Goal: Task Accomplishment & Management: Use online tool/utility

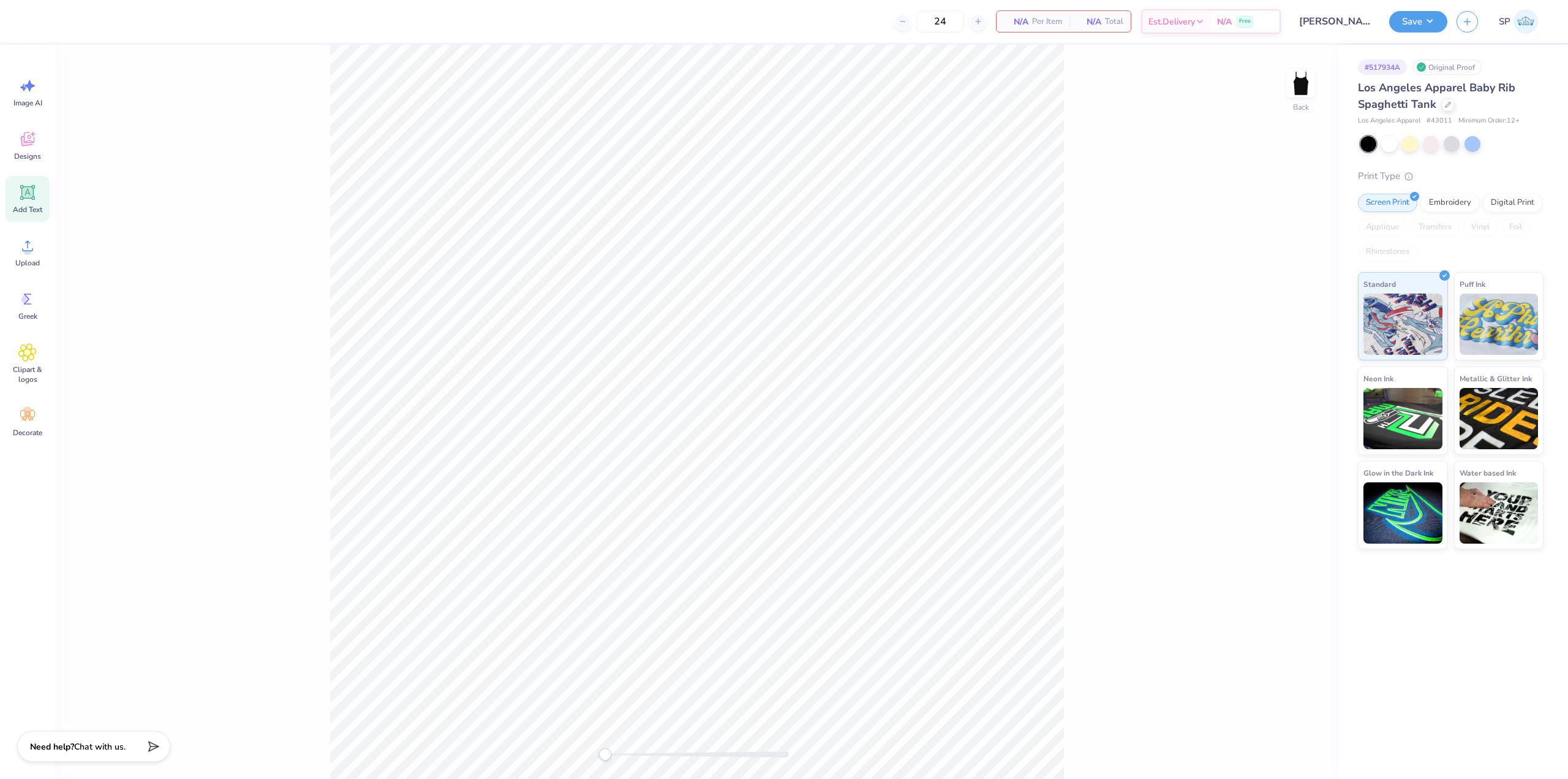
click at [23, 187] on icon at bounding box center [28, 193] width 15 height 15
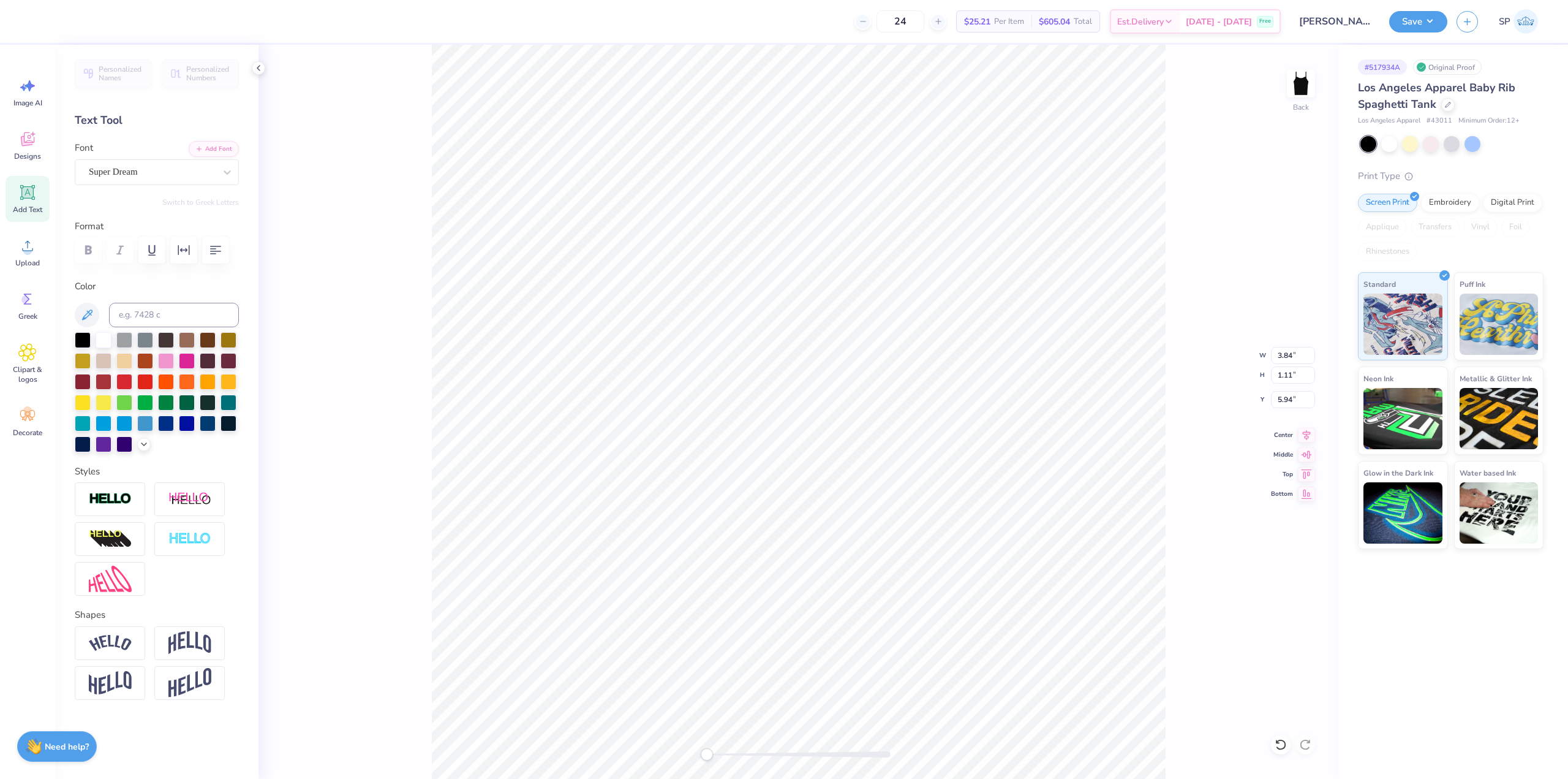
click at [132, 187] on div "Personalized Names Personalized Numbers Text Tool Add Font Font Super Dream Swi…" at bounding box center [157, 412] width 204 height 734
click at [142, 169] on div "Super Dream" at bounding box center [151, 172] width 128 height 19
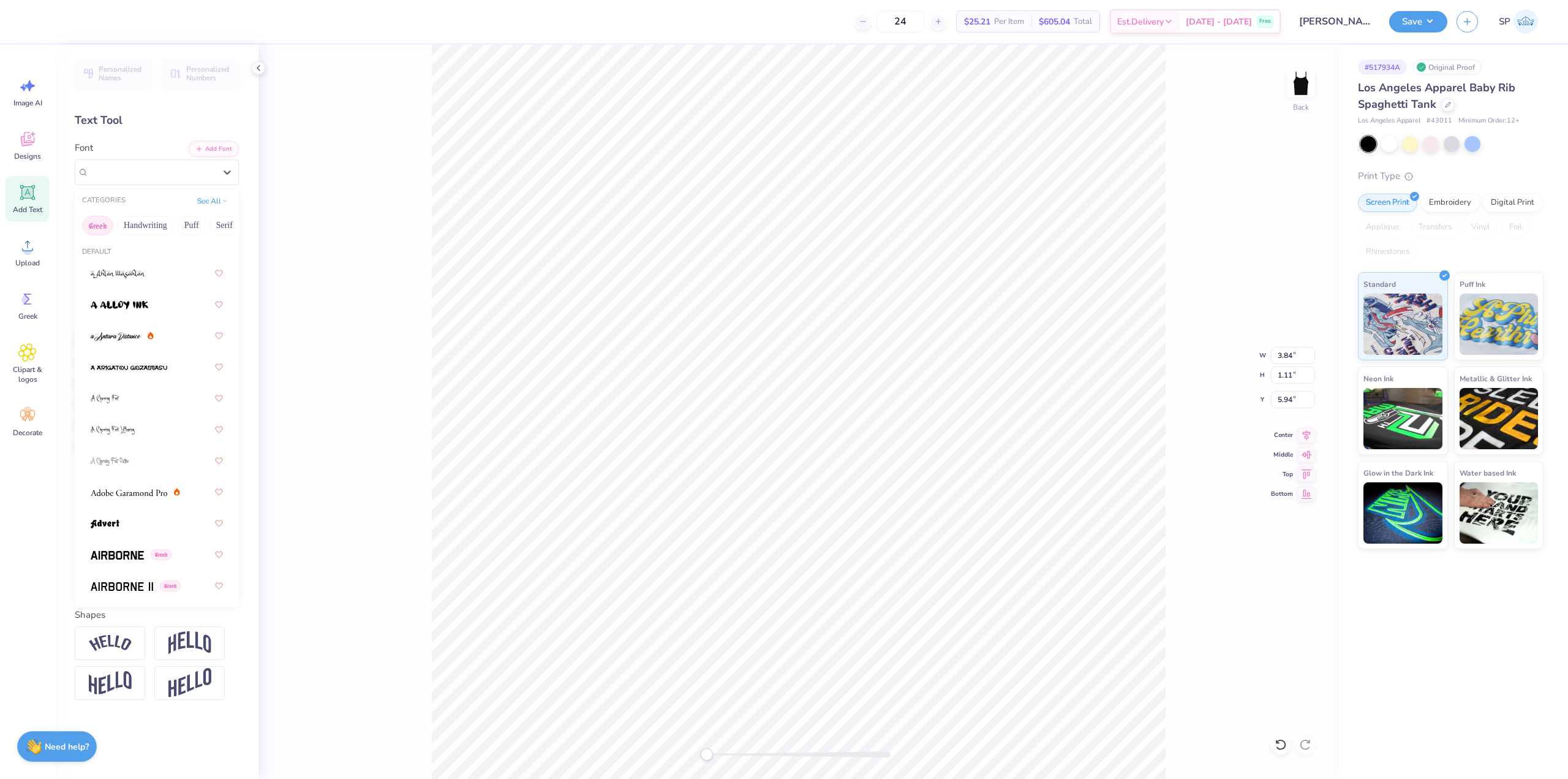
drag, startPoint x: 192, startPoint y: 222, endPoint x: 87, endPoint y: 234, distance: 105.7
click at [87, 234] on div "Greek Handwriting Puff Serif Bold Calligraphy Retro Sans Serif Minimal Fantasy …" at bounding box center [157, 225] width 164 height 27
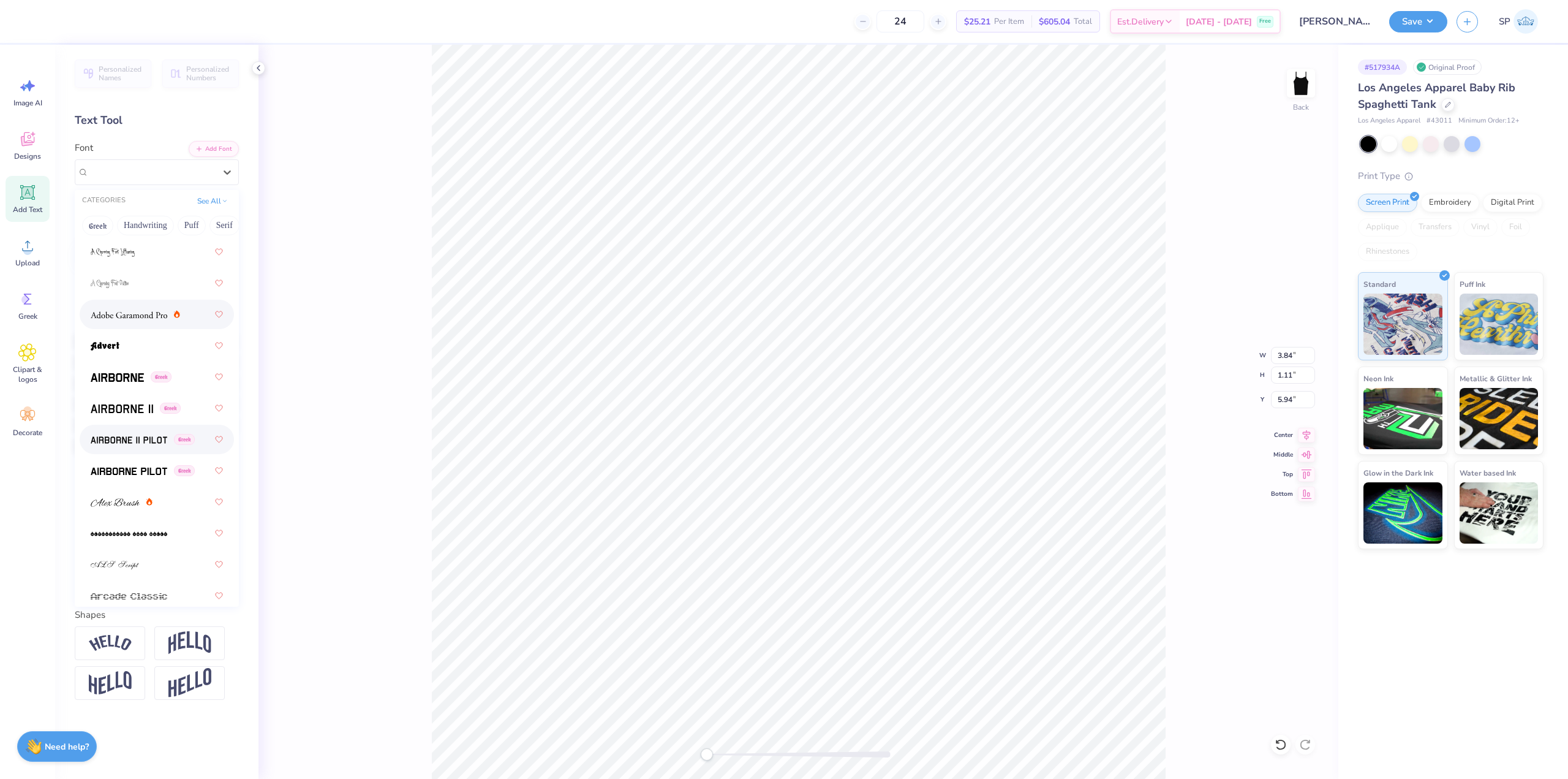
scroll to position [245, 0]
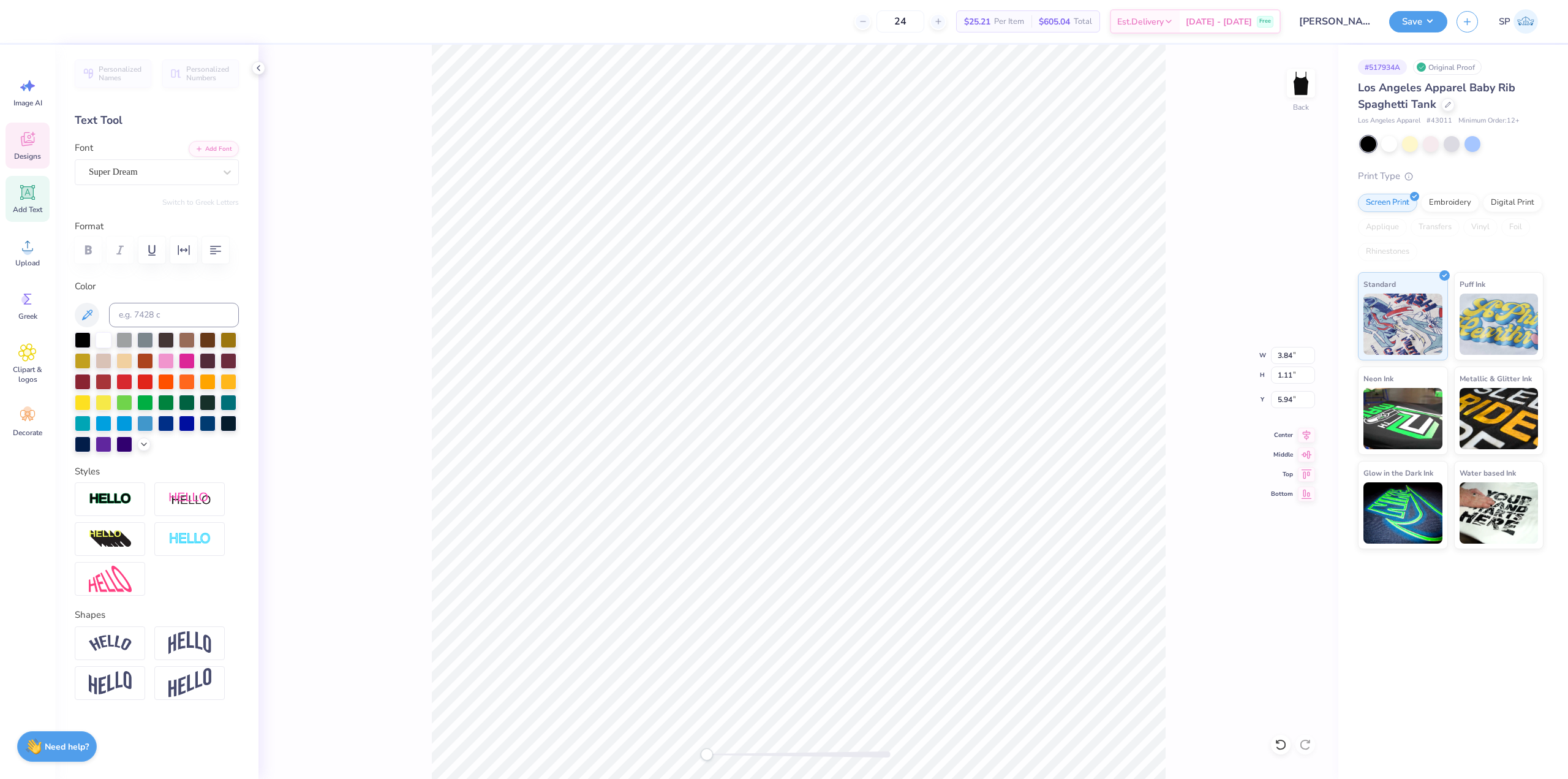
click at [33, 162] on div "Designs" at bounding box center [27, 146] width 44 height 46
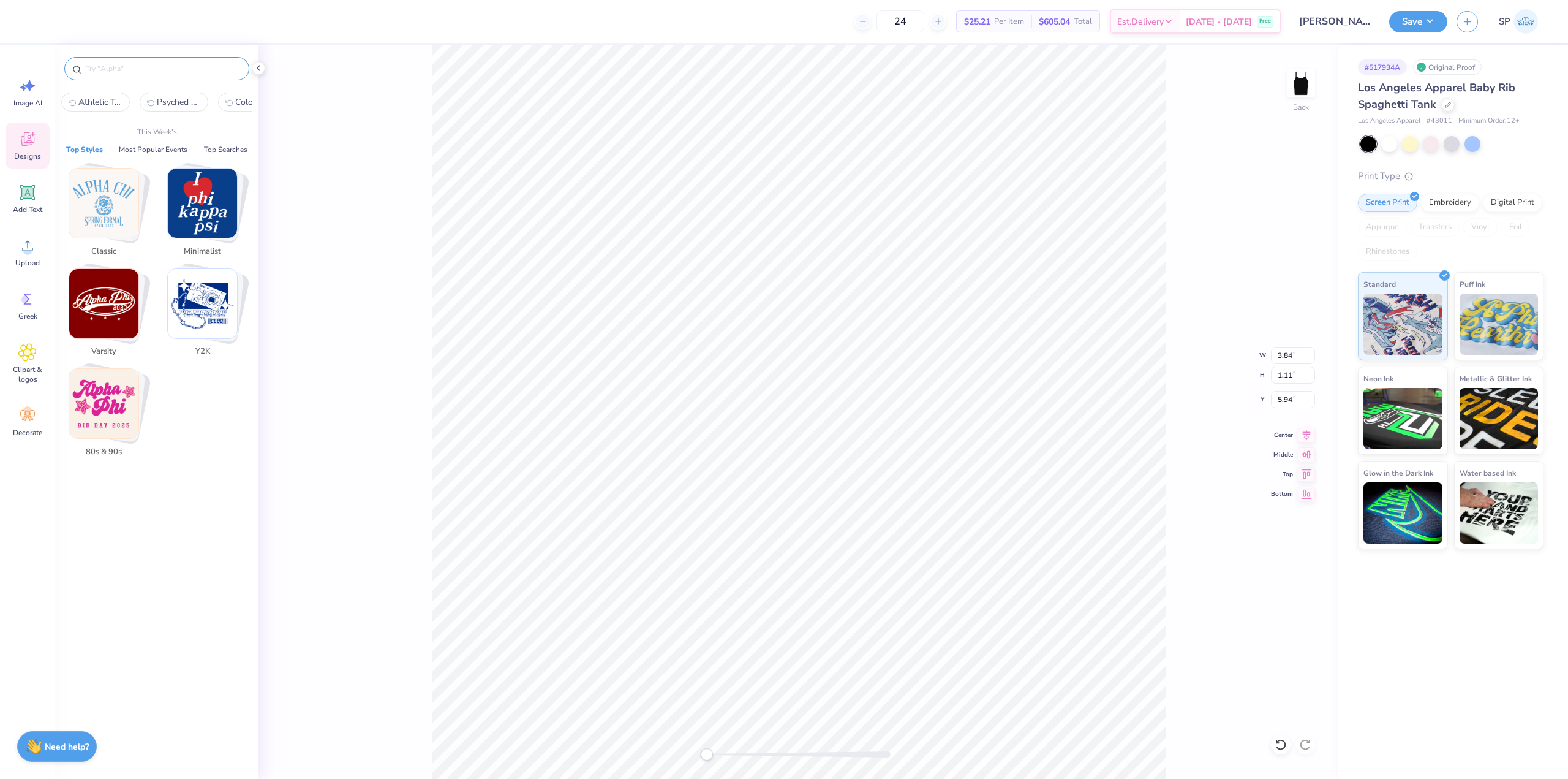
click at [137, 64] on input "text" at bounding box center [163, 69] width 157 height 12
paste input "Simple Collegiate Text"
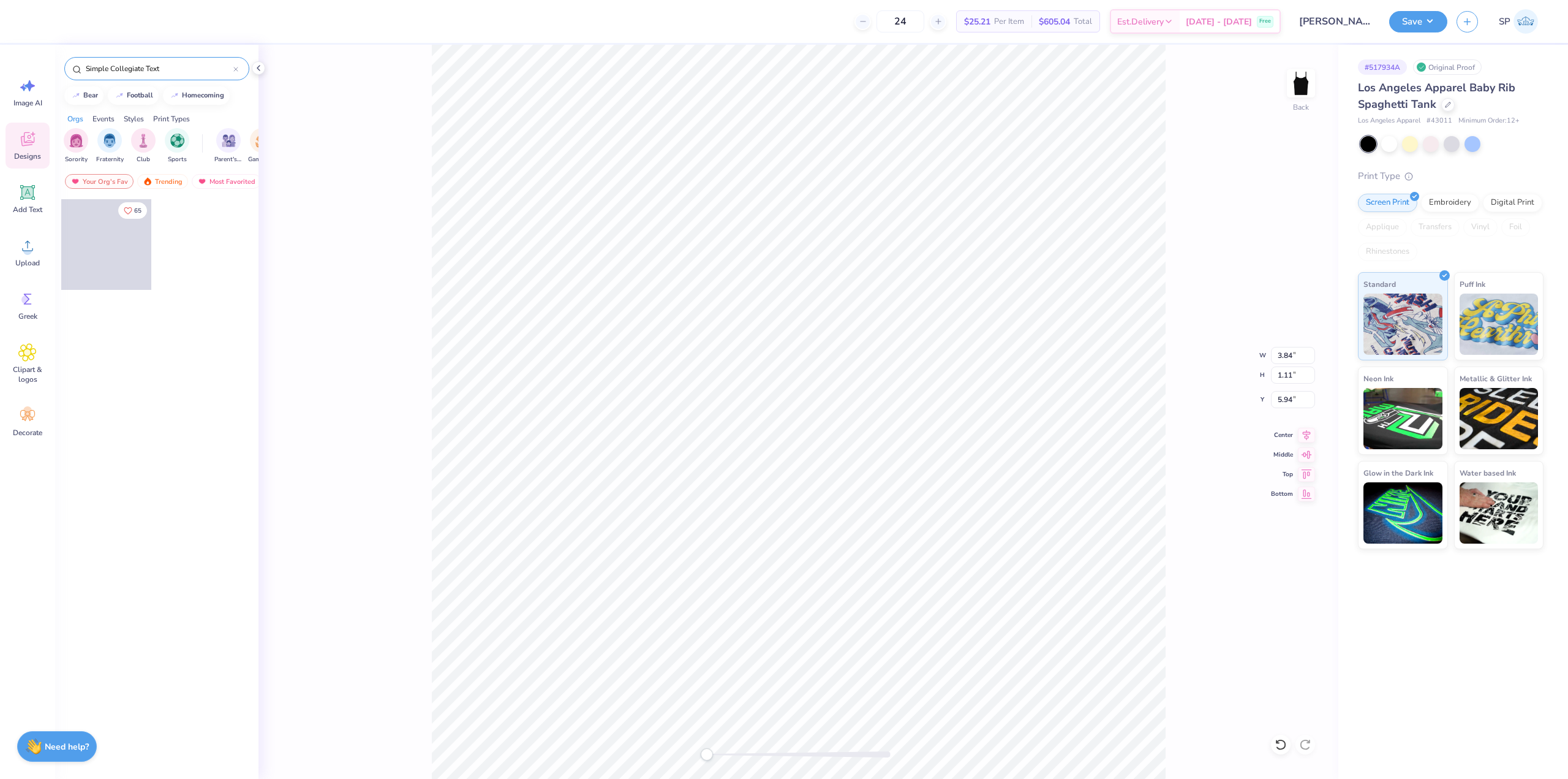
type input "Simple Collegiate Text"
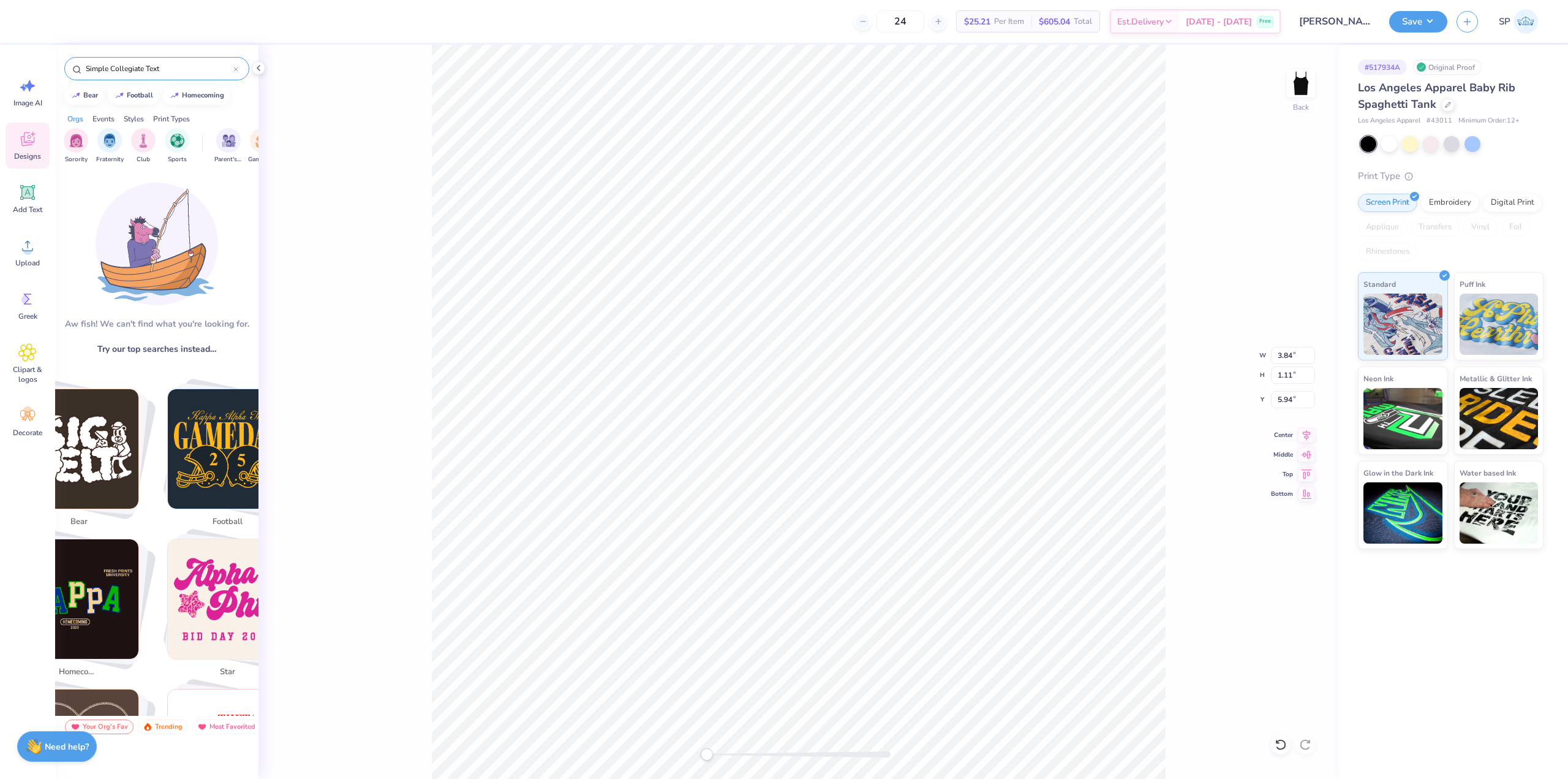
click at [96, 67] on input "Simple Collegiate Text" at bounding box center [159, 69] width 149 height 12
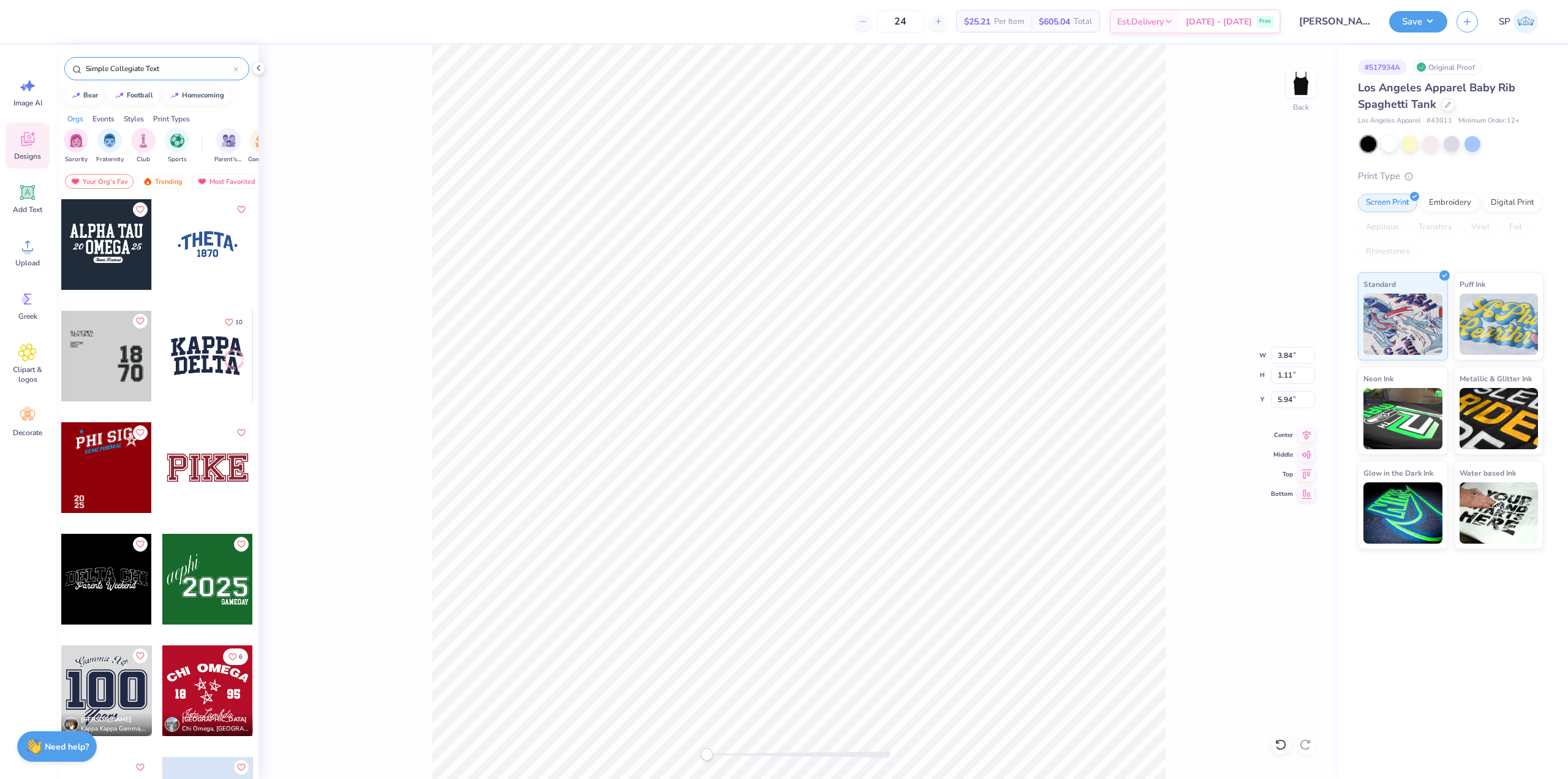
click at [208, 248] on div at bounding box center [208, 245] width 91 height 91
type input "5.27"
type input "2.28"
type input "5.36"
type input "3.84"
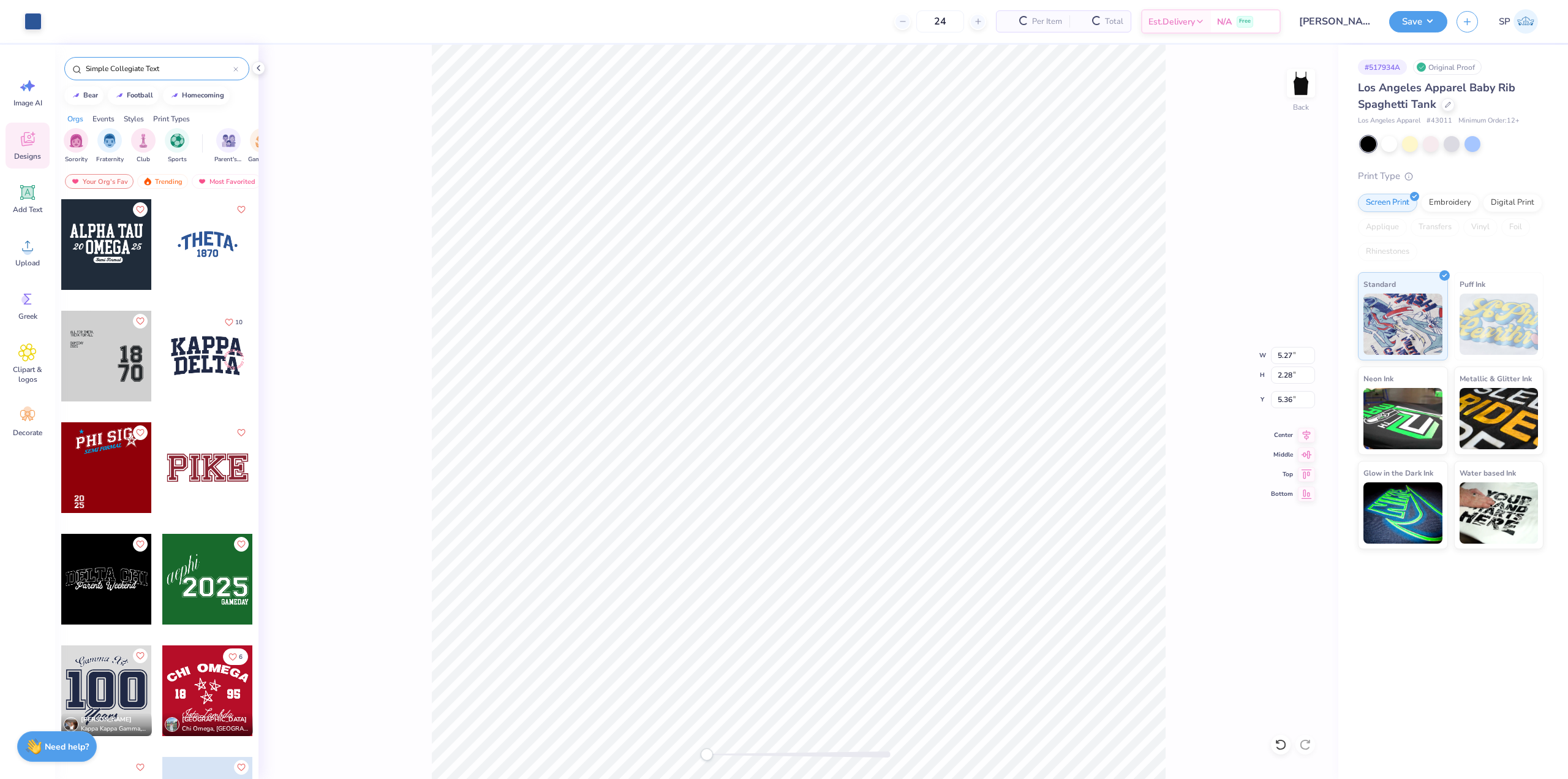
type input "1.11"
type input "3.75"
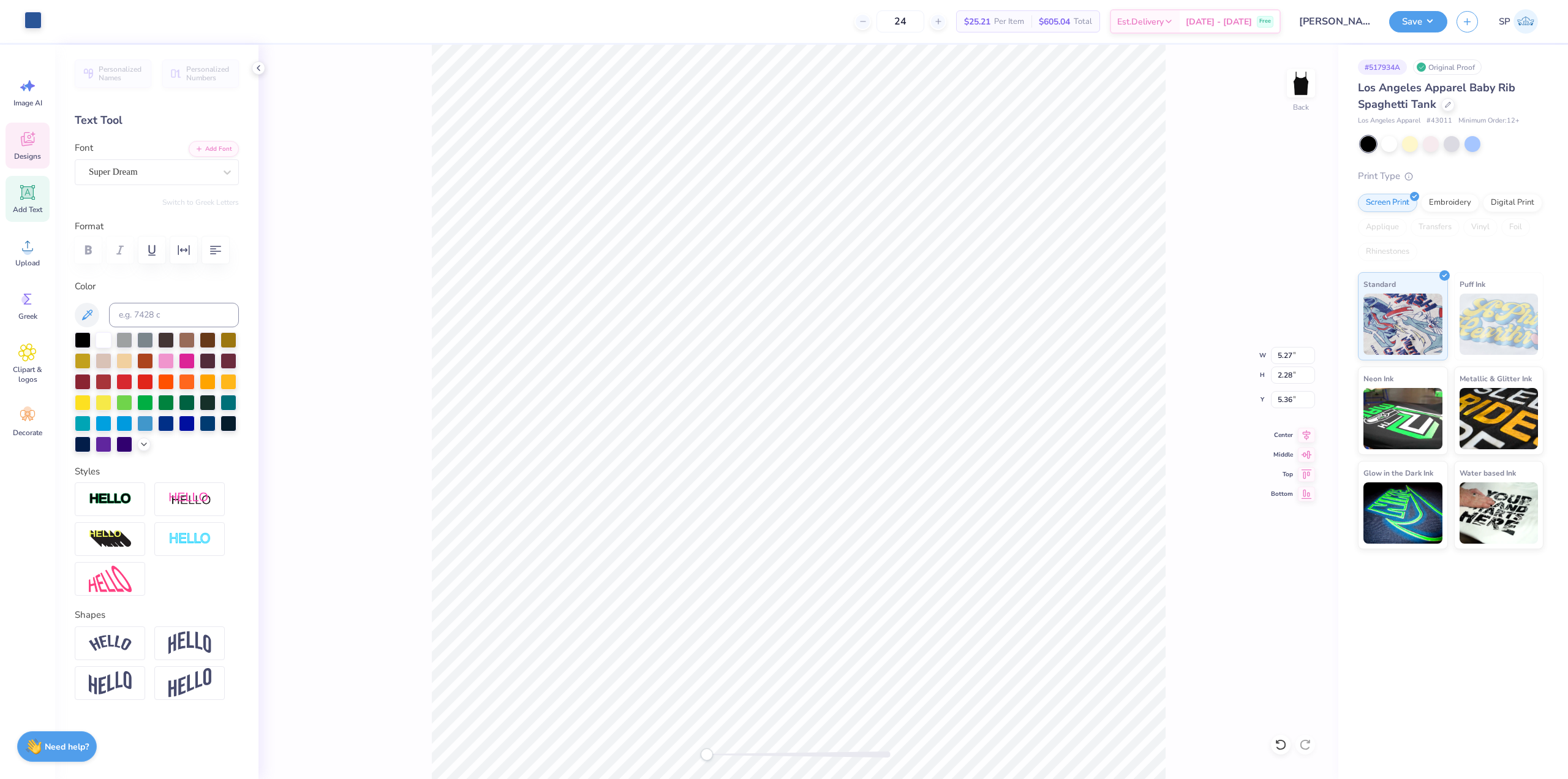
click at [25, 25] on div at bounding box center [33, 20] width 17 height 17
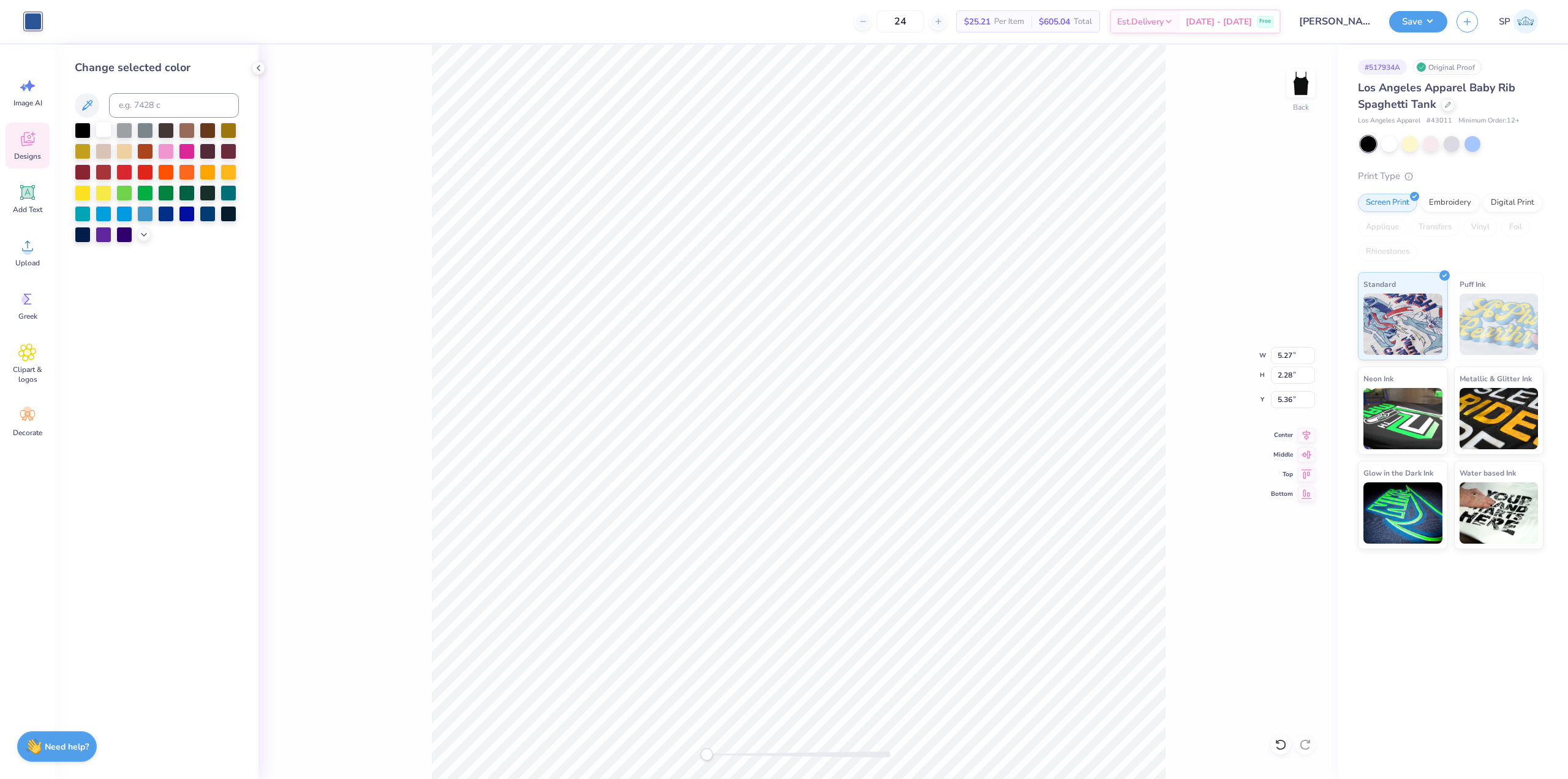
click at [108, 128] on div at bounding box center [103, 129] width 16 height 16
click at [847, 666] on li "Ungroup" at bounding box center [844, 669] width 96 height 24
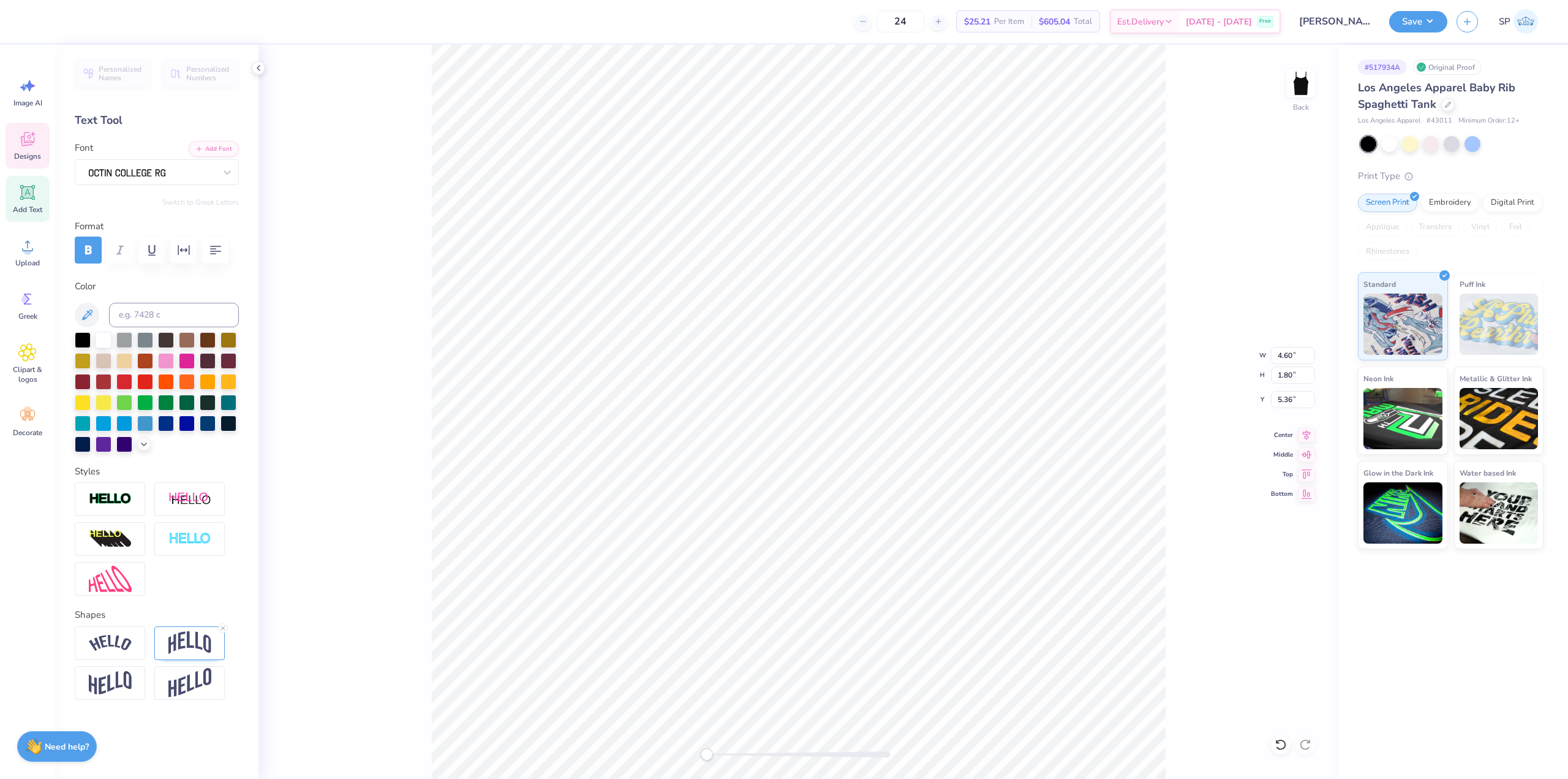
type input "5.27"
type input "2.28"
type textarea "Sigma Iota Beta"
type input "6.14"
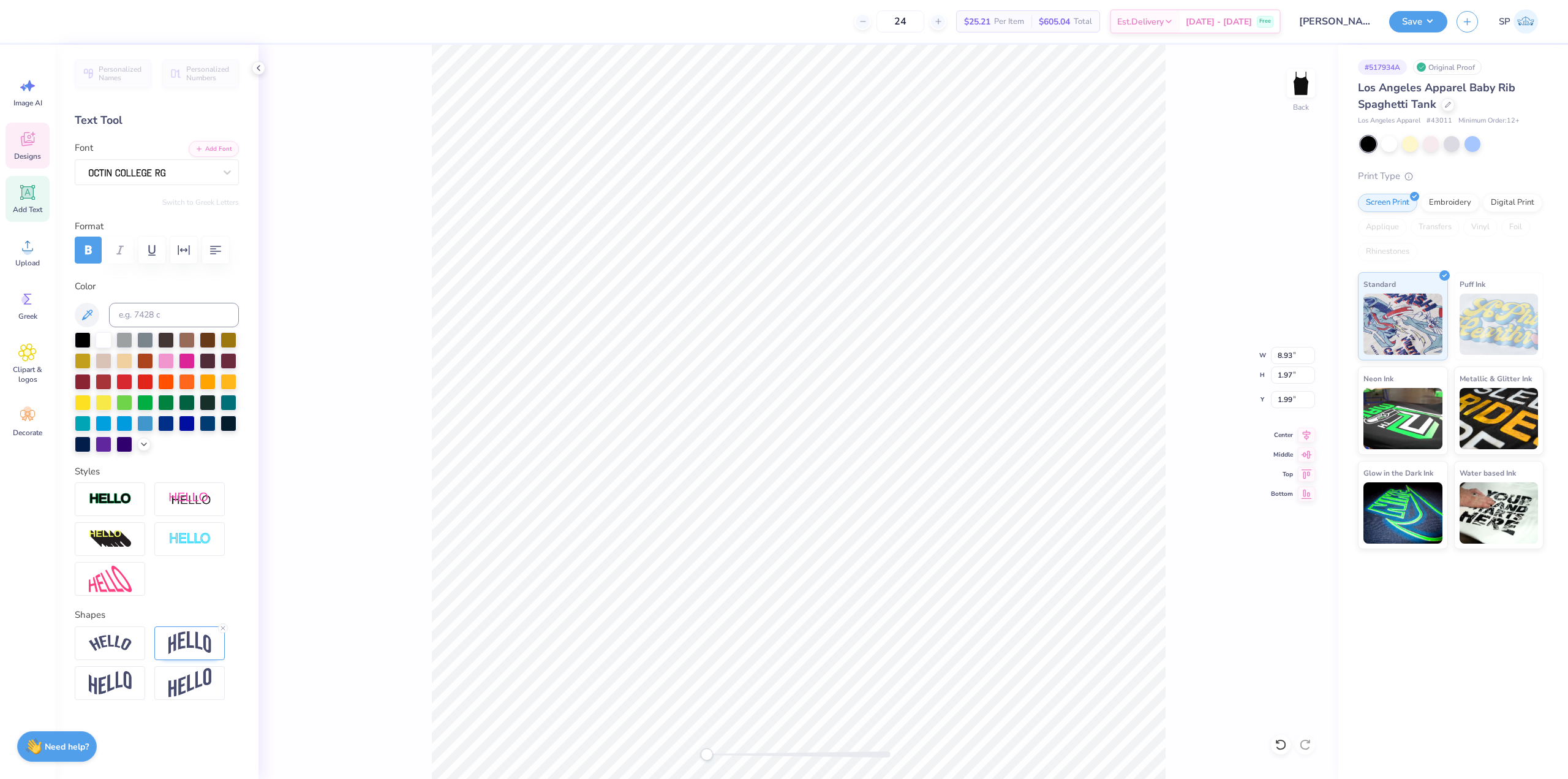
type input "1.35"
type input "2.60"
type input "0.26"
type input "6.50"
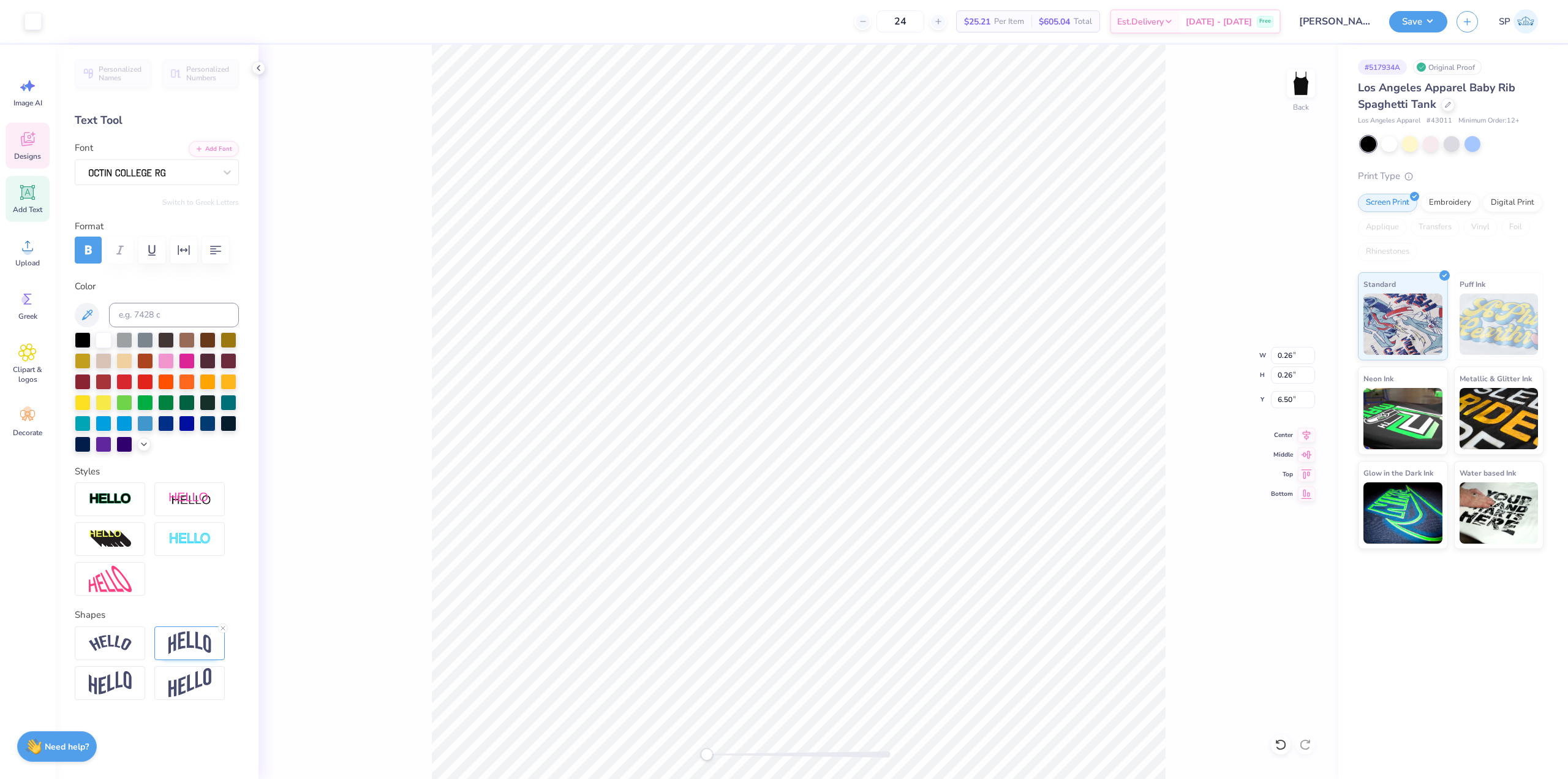
type input "6.14"
type input "1.35"
type input "2.60"
type input "6.94"
click at [953, 608] on li "Group" at bounding box center [965, 616] width 96 height 24
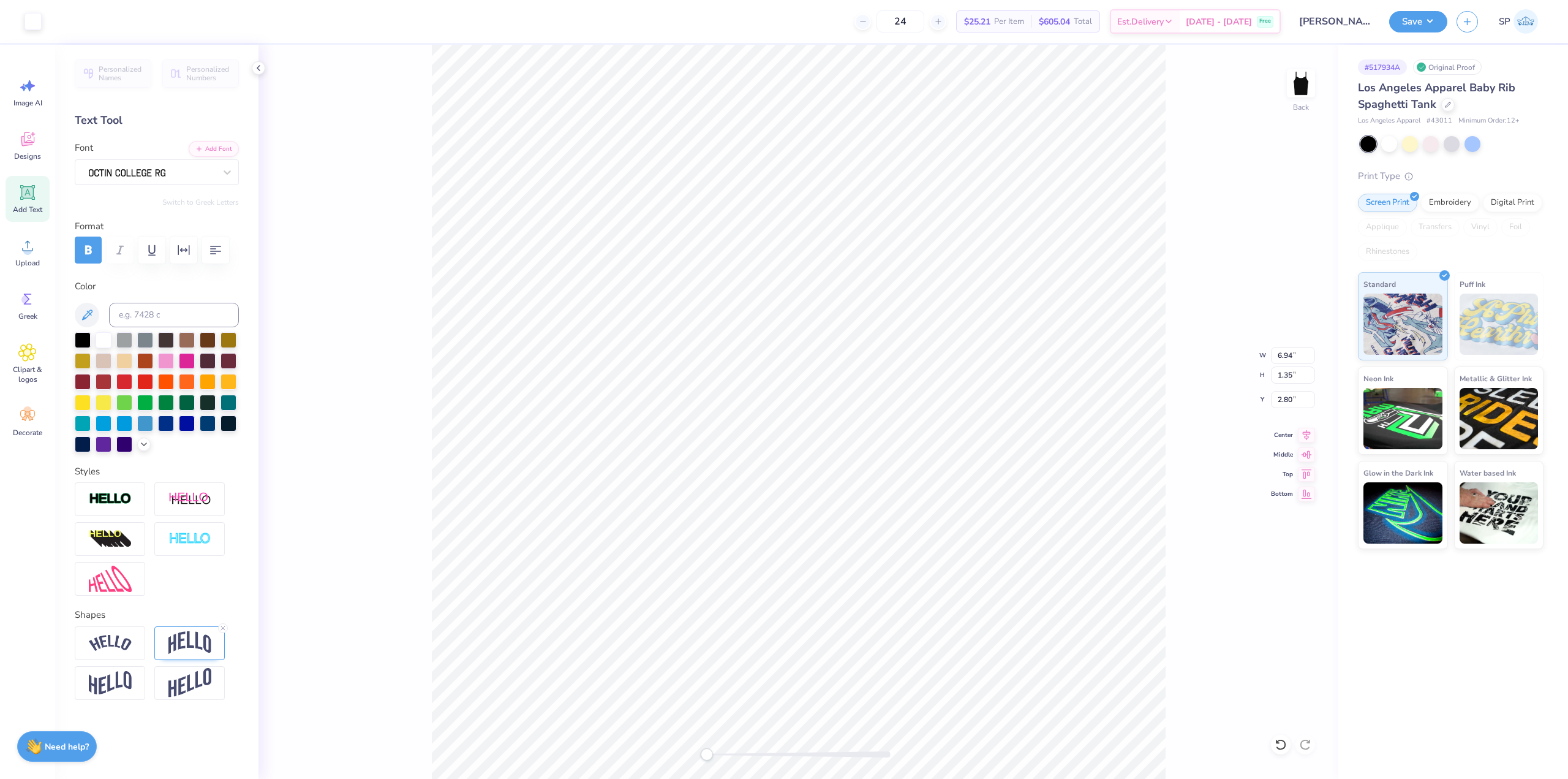
type input "1.35"
type input "2.80"
click at [1304, 441] on div "Back W 6.94 6.94 " H 1.35 1.35 " Y 2.80 2.80 " Center Middle Top Bottom" at bounding box center [799, 412] width 1080 height 734
click at [1306, 434] on icon at bounding box center [1306, 434] width 17 height 15
click at [1299, 431] on icon at bounding box center [1306, 434] width 17 height 15
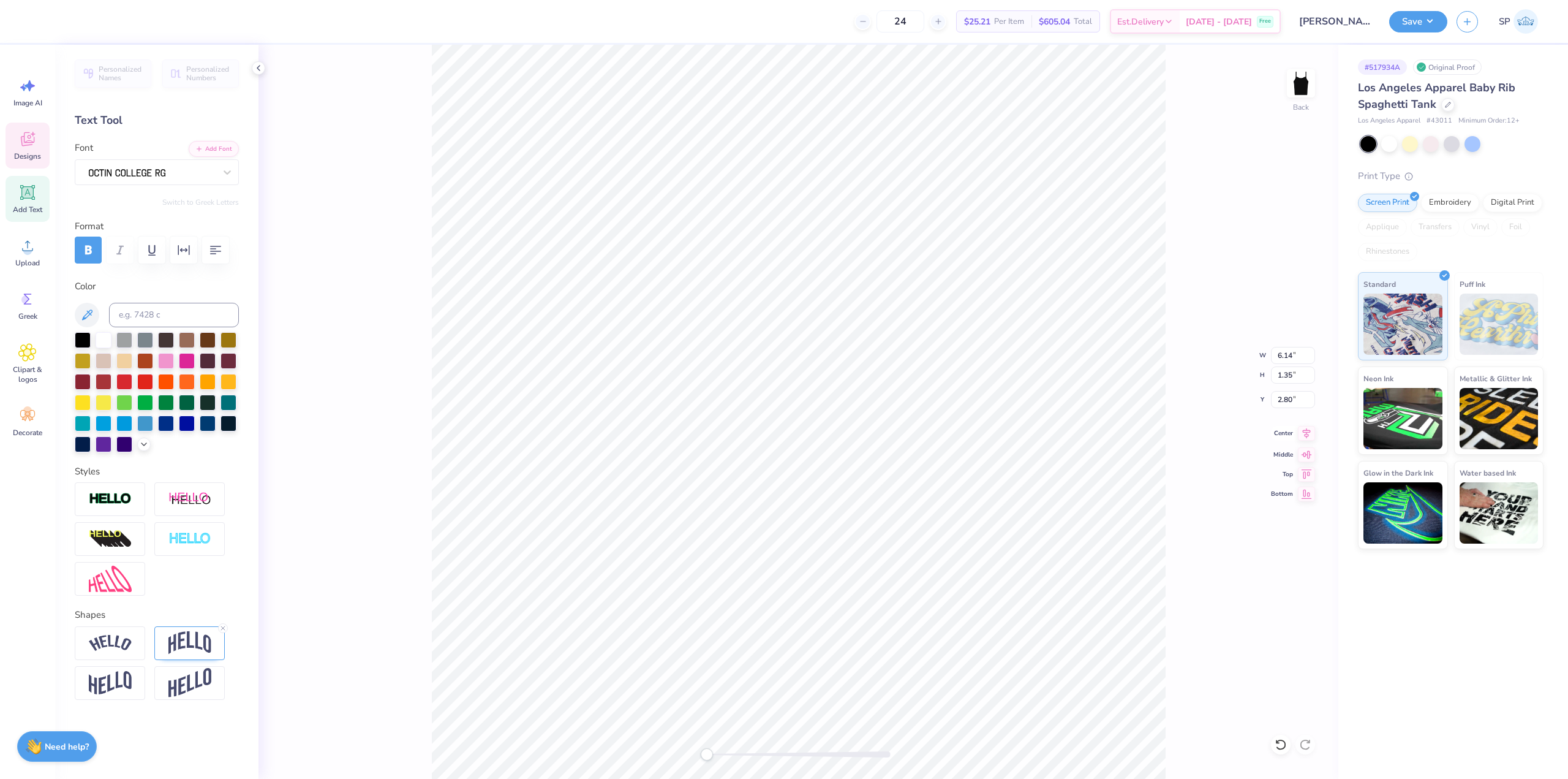
click at [1303, 432] on icon at bounding box center [1306, 434] width 17 height 15
type input "6.14"
type input "1.35"
type input "2.80"
type input "7.18"
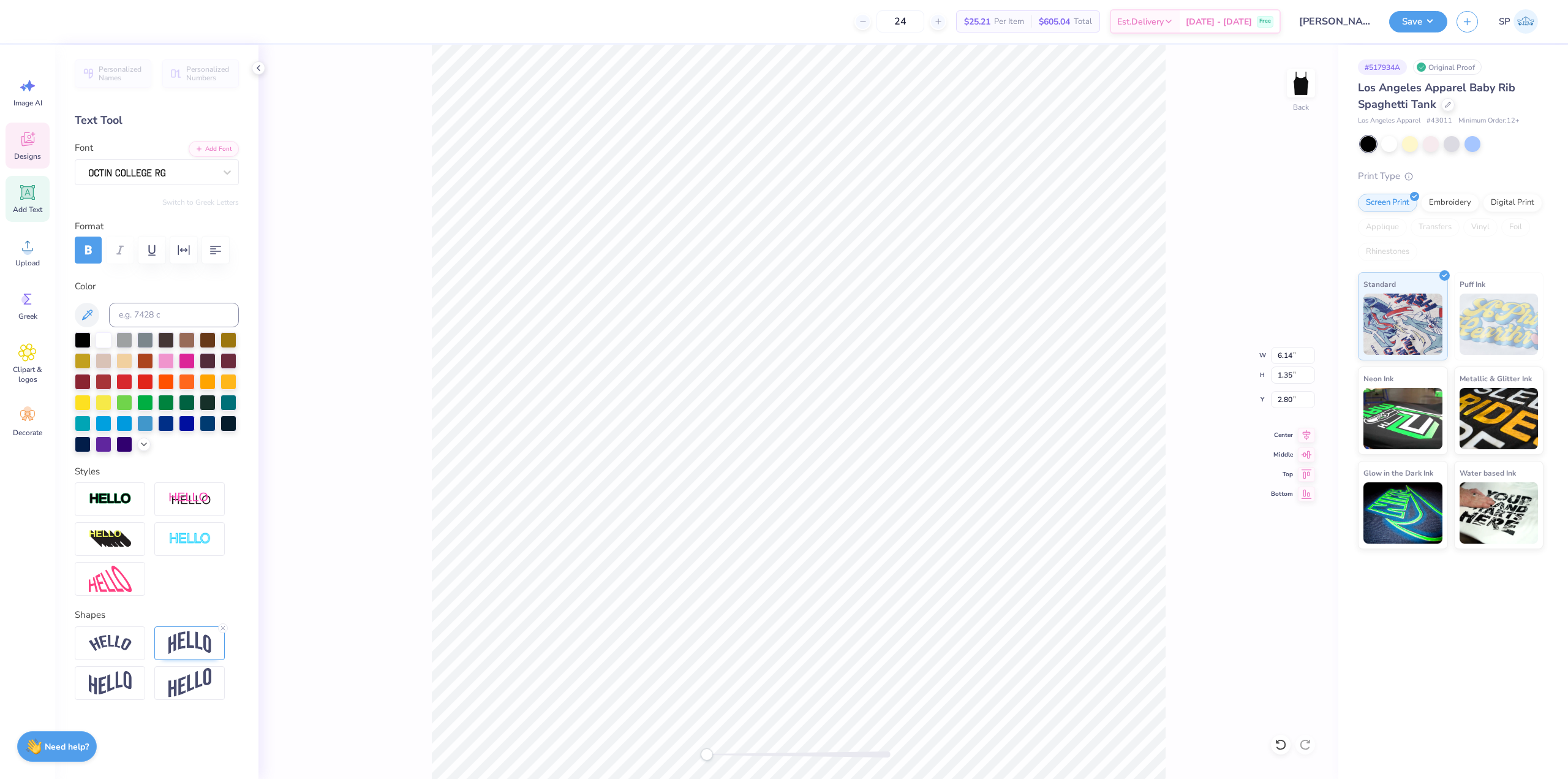
type input "1.58"
type input "2.57"
click at [1308, 431] on icon at bounding box center [1306, 434] width 17 height 15
click at [963, 638] on li "Ungroup" at bounding box center [980, 637] width 96 height 24
type input "7.97"
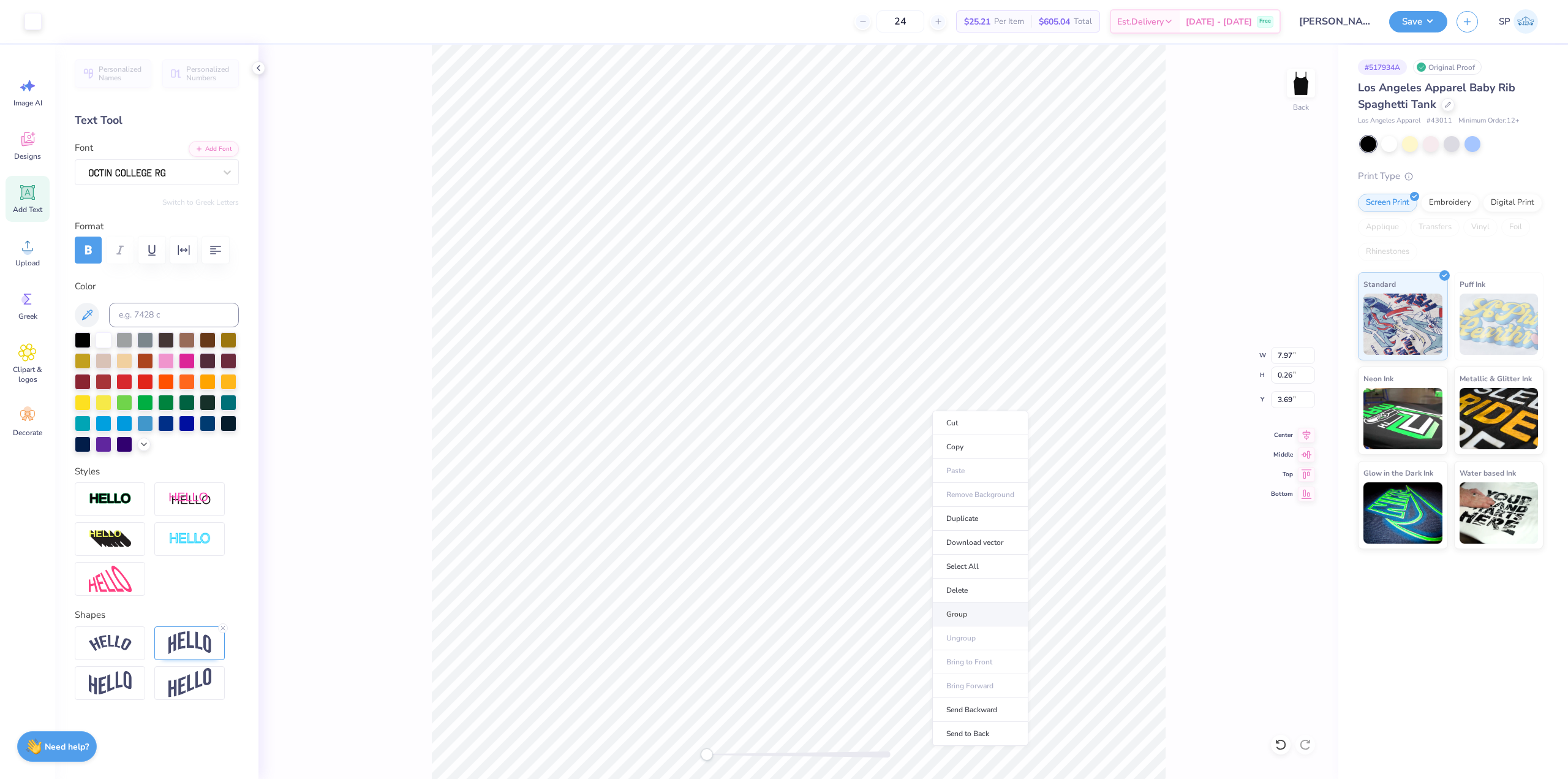
click at [954, 614] on li "Group" at bounding box center [980, 614] width 96 height 24
type input "1.58"
type input "2.57"
click at [1298, 434] on div "Center" at bounding box center [1293, 434] width 44 height 15
click at [1300, 434] on icon at bounding box center [1306, 434] width 17 height 15
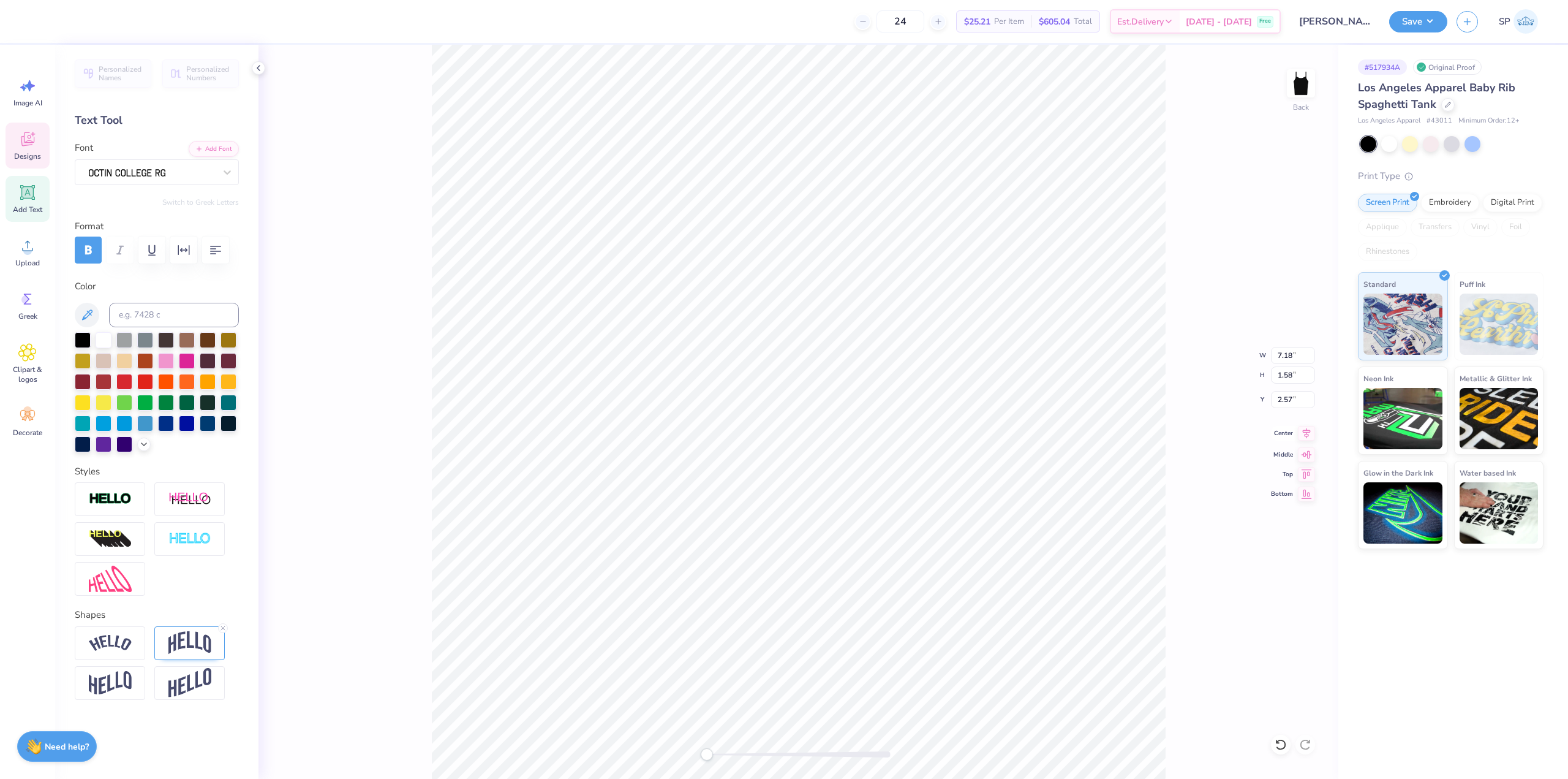
click at [1304, 434] on icon at bounding box center [1306, 434] width 17 height 15
type input "7.97"
type input "0.26"
type input "3.69"
click at [1305, 437] on icon at bounding box center [1306, 434] width 17 height 15
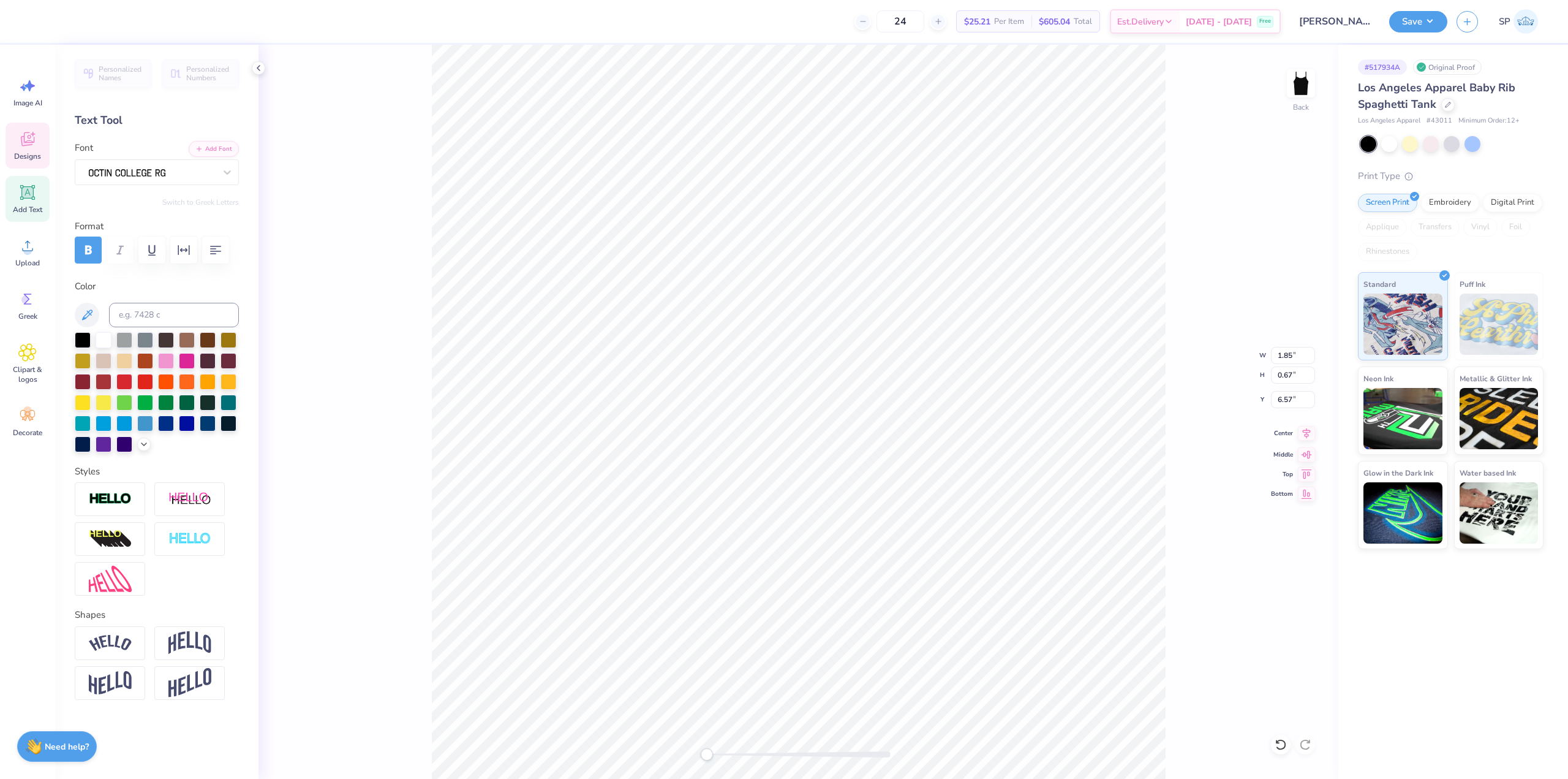
click at [1306, 434] on icon at bounding box center [1306, 434] width 17 height 15
type input "6.40"
type textarea "est. 1919"
type input "2.06"
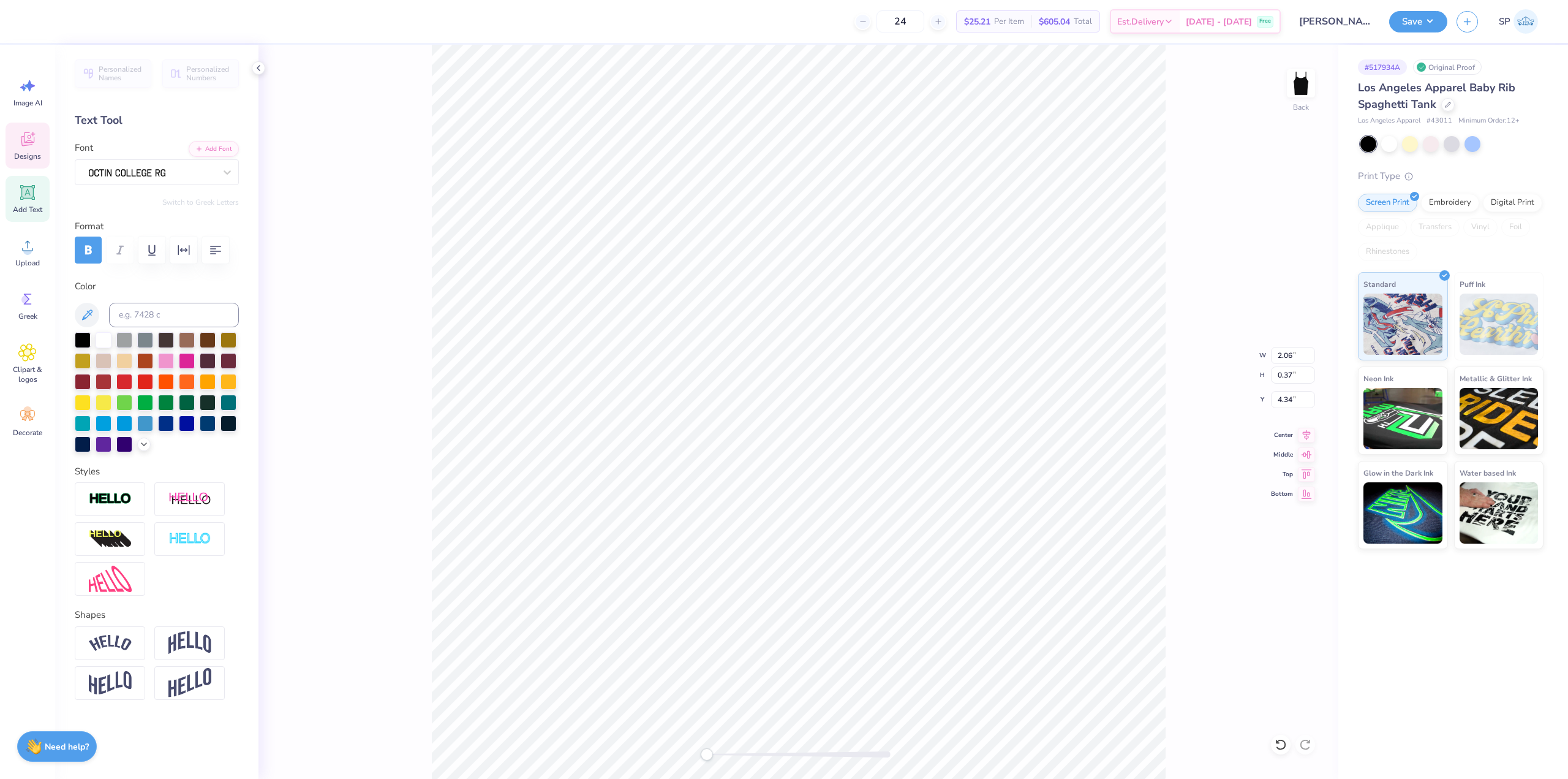
type input "0.37"
type input "4.34"
click at [186, 251] on icon "button" at bounding box center [184, 250] width 15 height 15
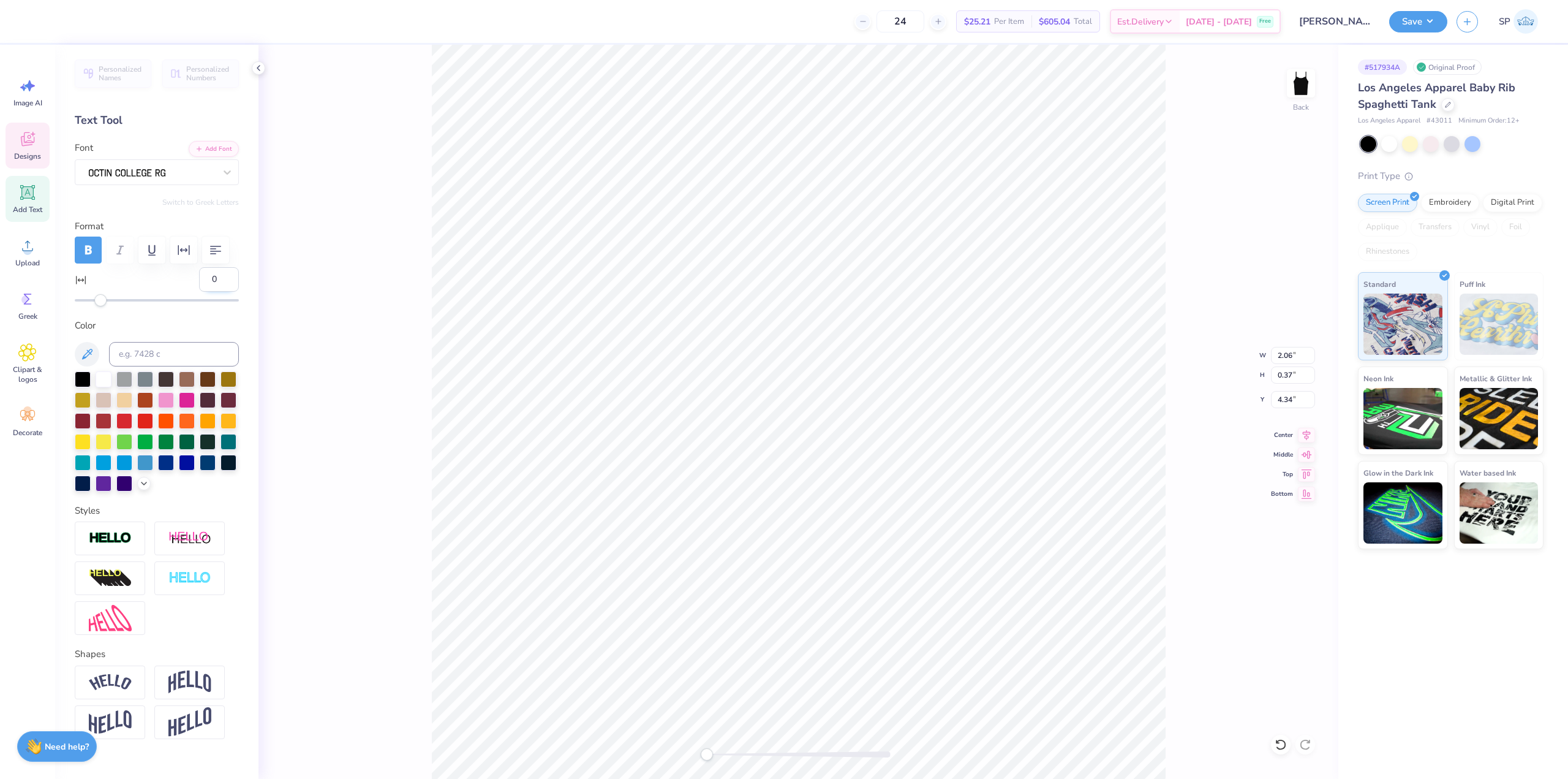
click at [206, 279] on input "0" at bounding box center [219, 279] width 40 height 25
type input "11"
click at [158, 296] on div at bounding box center [157, 300] width 164 height 12
type input "35"
drag, startPoint x: 152, startPoint y: 300, endPoint x: 145, endPoint y: 299, distance: 7.1
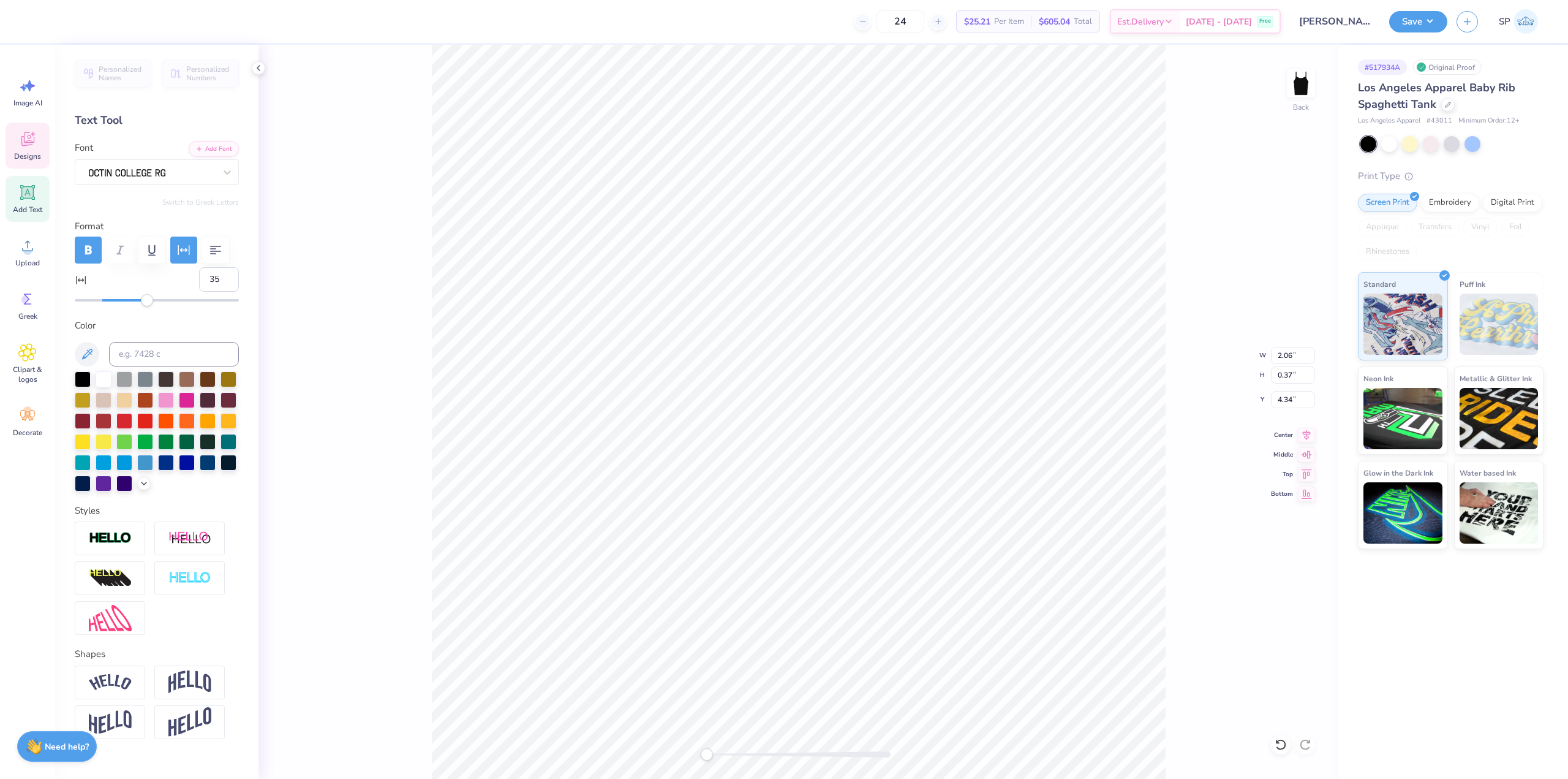
click at [145, 299] on div "Accessibility label" at bounding box center [147, 300] width 12 height 12
type input "34"
click at [145, 299] on div "Accessibility label" at bounding box center [145, 300] width 12 height 12
type input "17"
drag, startPoint x: 146, startPoint y: 298, endPoint x: 122, endPoint y: 300, distance: 24.1
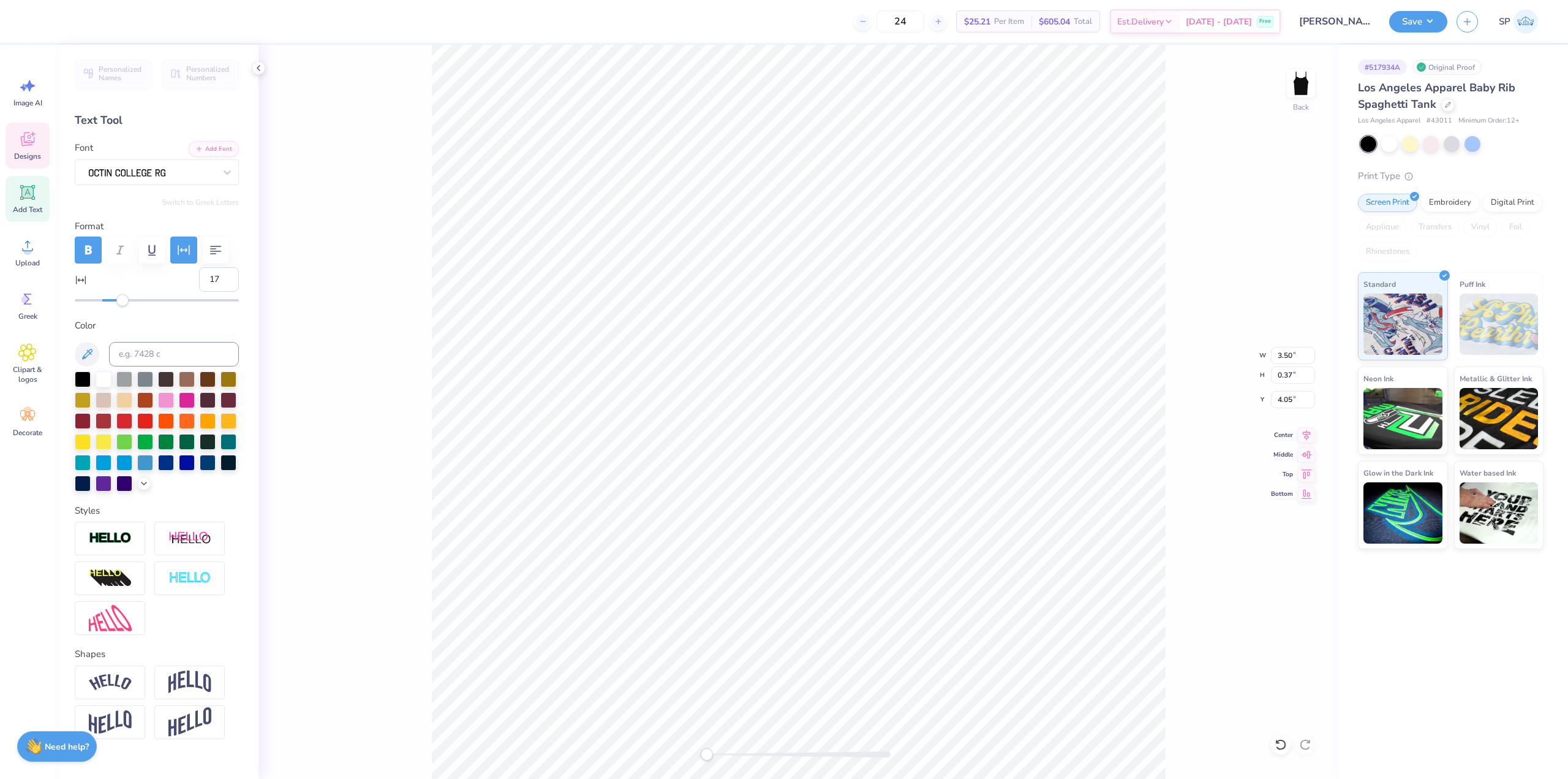
click at [122, 300] on div "Accessibility label" at bounding box center [122, 300] width 12 height 12
click at [909, 593] on li "Group" at bounding box center [915, 595] width 96 height 24
click at [1285, 351] on input "7.97" at bounding box center [1293, 355] width 44 height 17
type input "7.00"
type input "1.54"
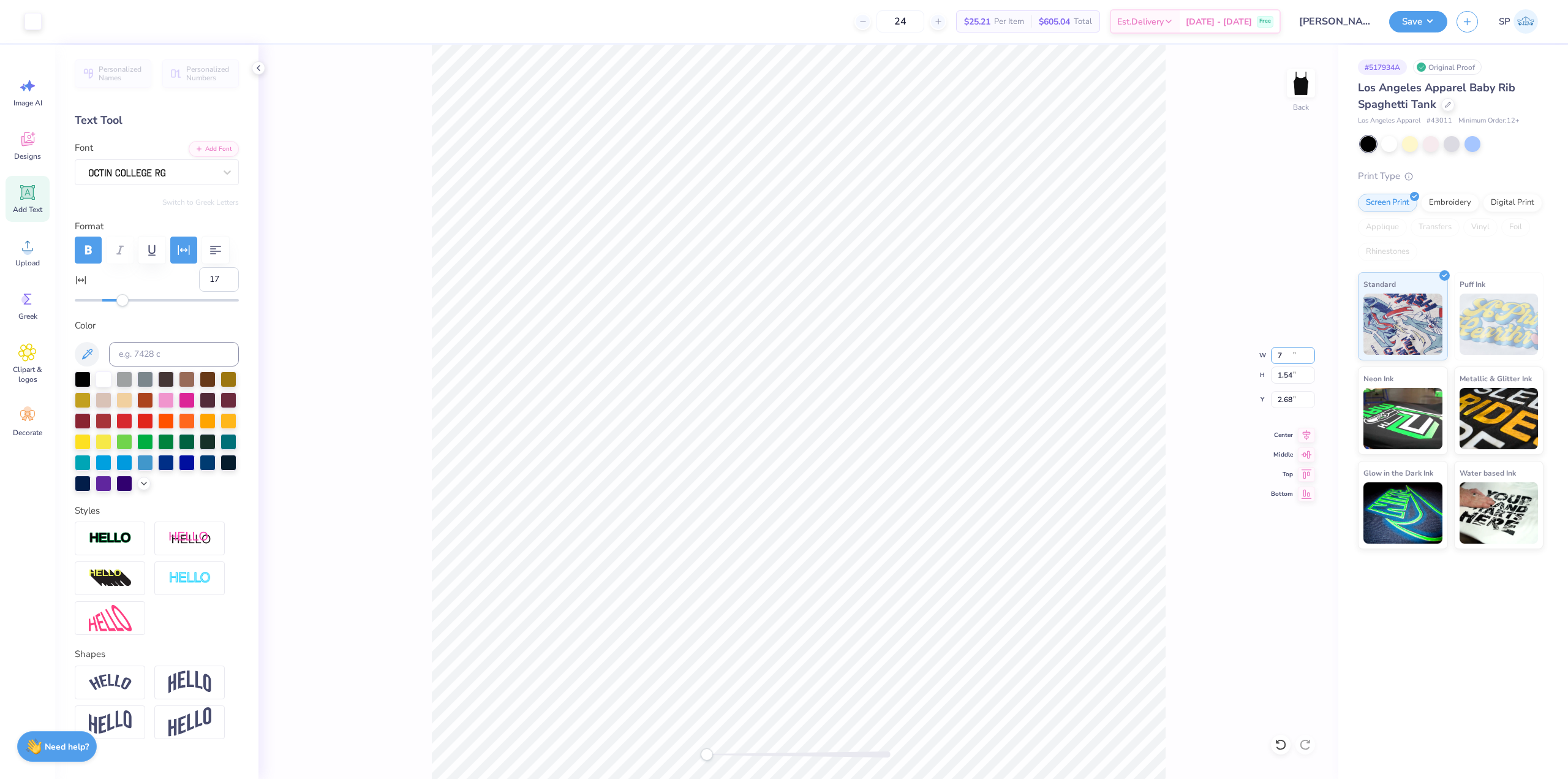
type input "2.68"
click at [1300, 405] on input "2.68" at bounding box center [1293, 399] width 44 height 17
type input "2"
click at [1302, 435] on icon at bounding box center [1306, 434] width 17 height 15
click at [1402, 28] on button "Save" at bounding box center [1419, 19] width 58 height 22
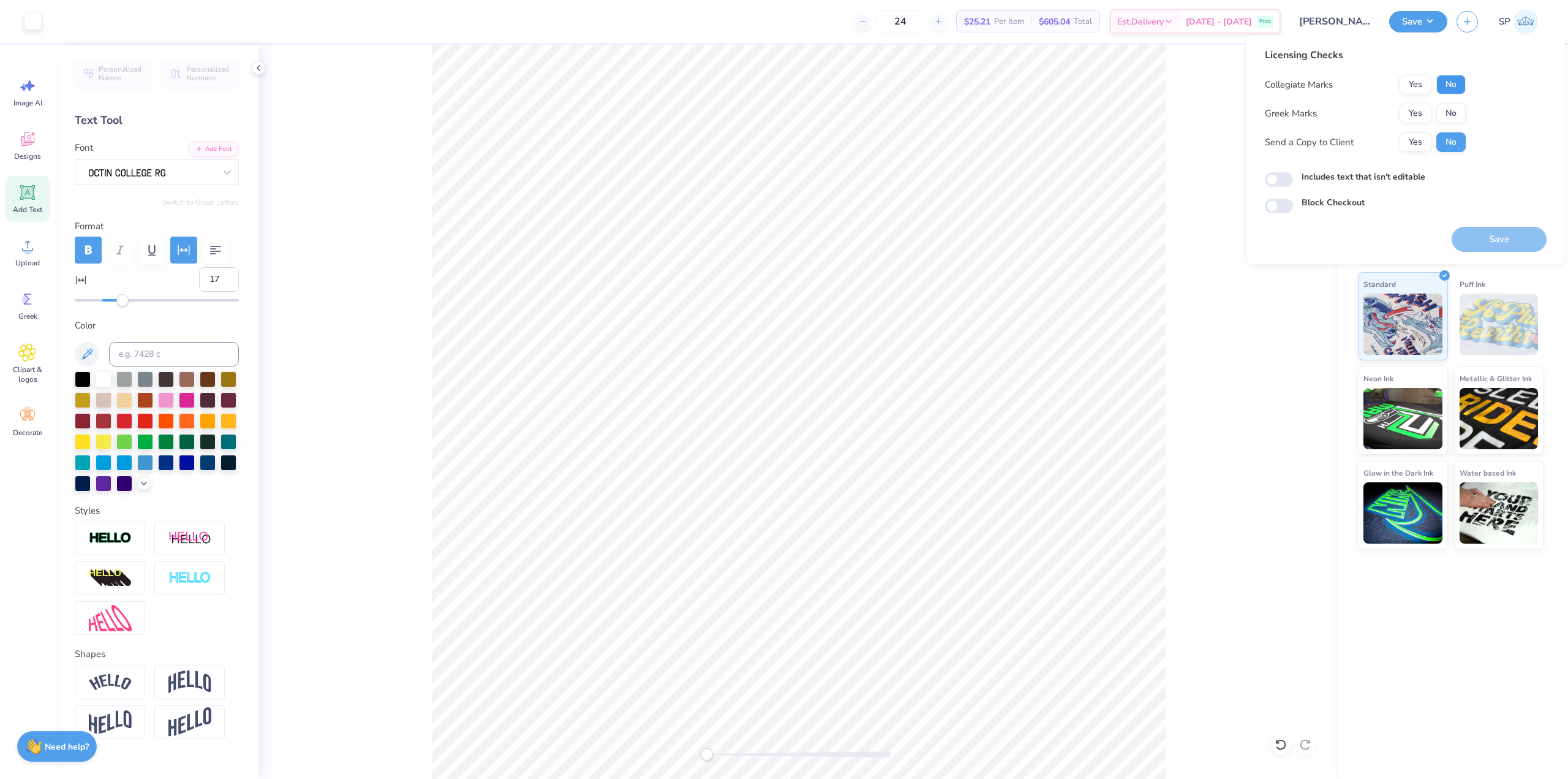
click at [1458, 91] on button "No" at bounding box center [1451, 84] width 29 height 19
click at [1452, 107] on button "No" at bounding box center [1451, 113] width 29 height 19
click at [1285, 175] on input "Includes text that isn't editable" at bounding box center [1279, 180] width 28 height 15
checkbox input "true"
click at [1496, 245] on button "Save" at bounding box center [1499, 240] width 95 height 25
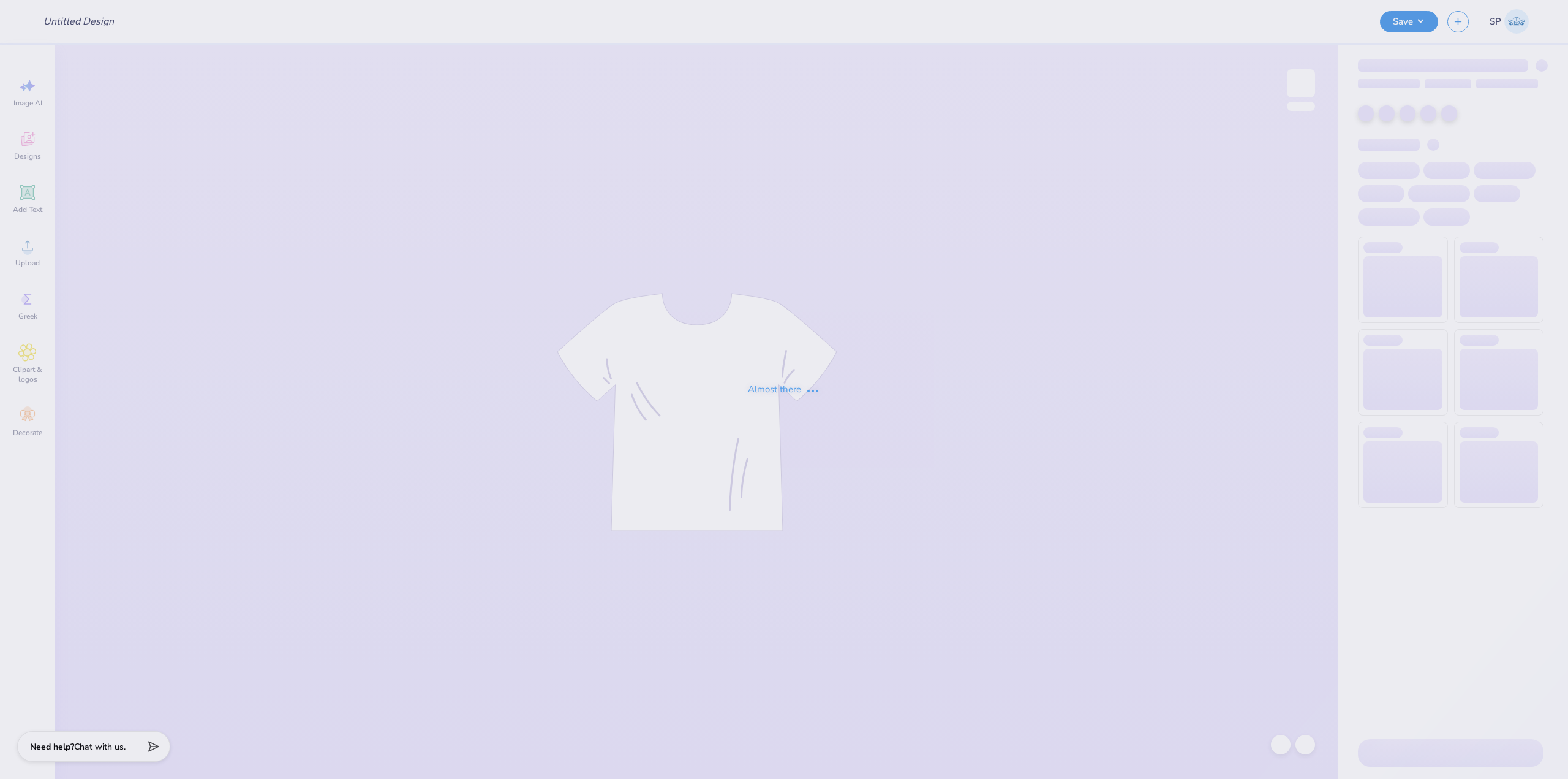
type input "PBP Parents Weekend"
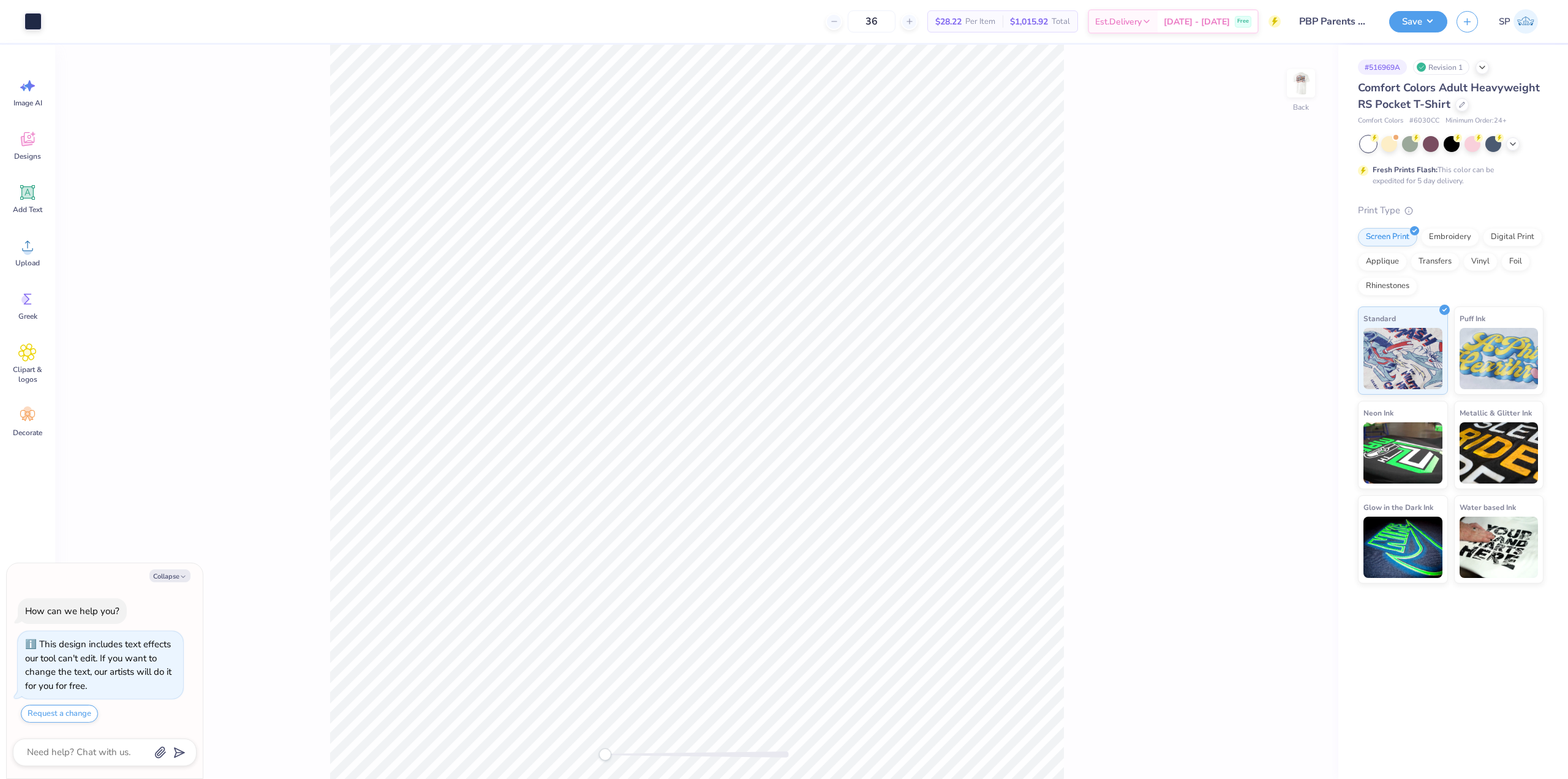
drag, startPoint x: 1314, startPoint y: 87, endPoint x: 352, endPoint y: 0, distance: 965.9
click at [1314, 87] on img at bounding box center [1301, 83] width 25 height 25
click at [31, 244] on icon at bounding box center [28, 245] width 19 height 19
type textarea "x"
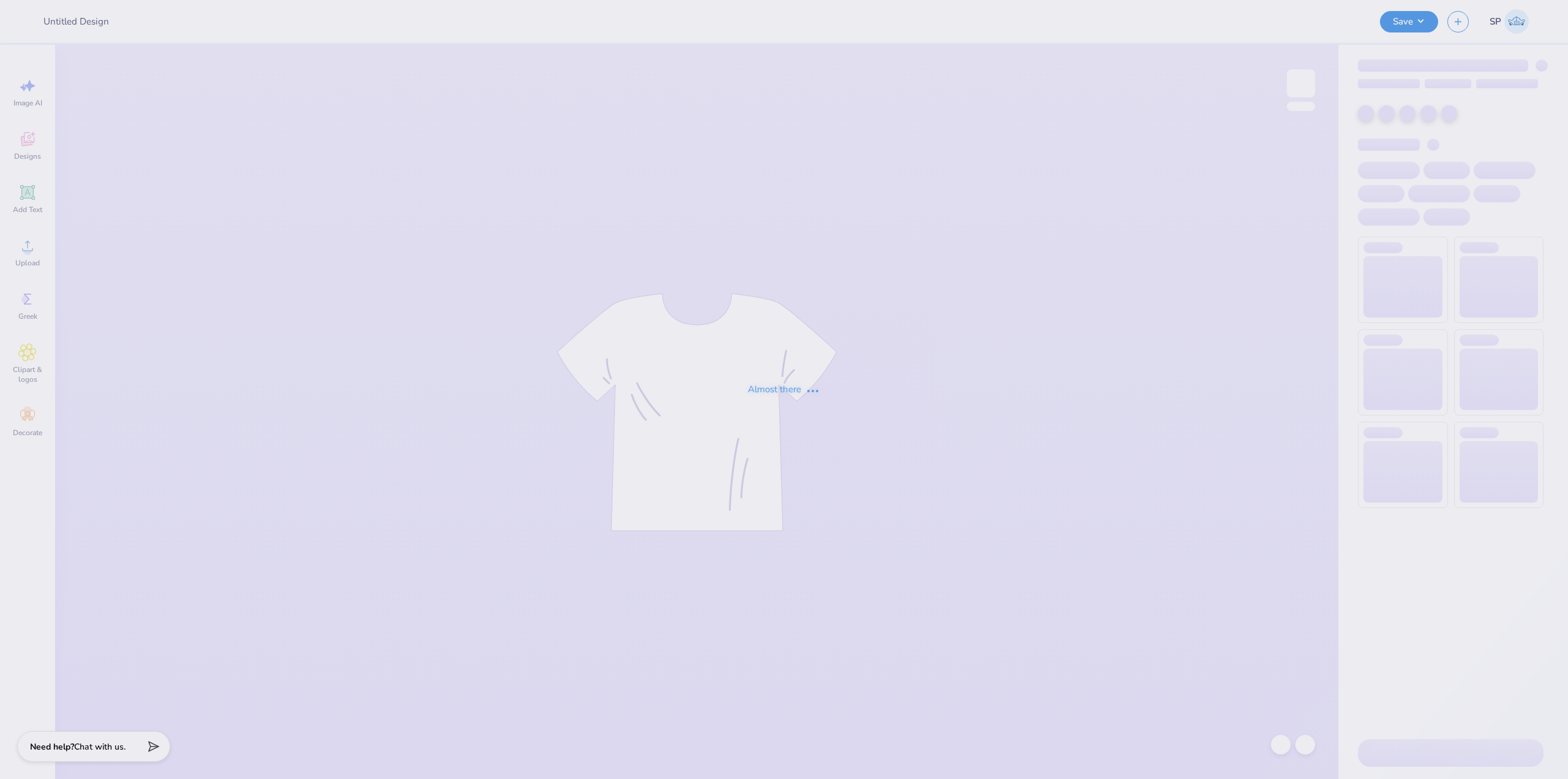
type input "PBP Parents Weekend"
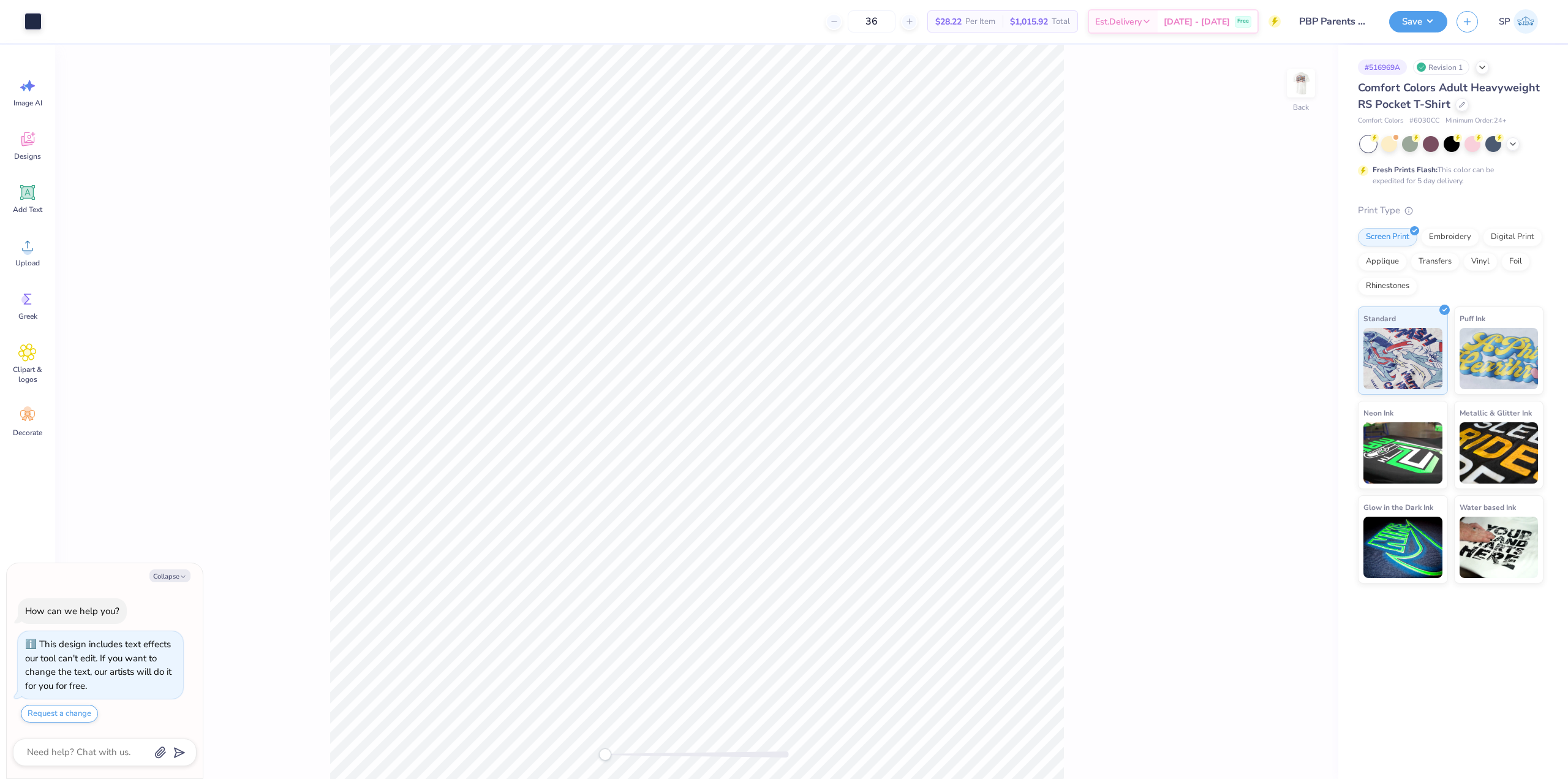
click at [1290, 74] on img at bounding box center [1301, 83] width 25 height 25
click at [1276, 72] on div "Front" at bounding box center [697, 412] width 1283 height 734
click at [1296, 78] on img at bounding box center [1301, 84] width 49 height 49
click at [1295, 91] on img at bounding box center [1301, 84] width 49 height 49
type textarea "x"
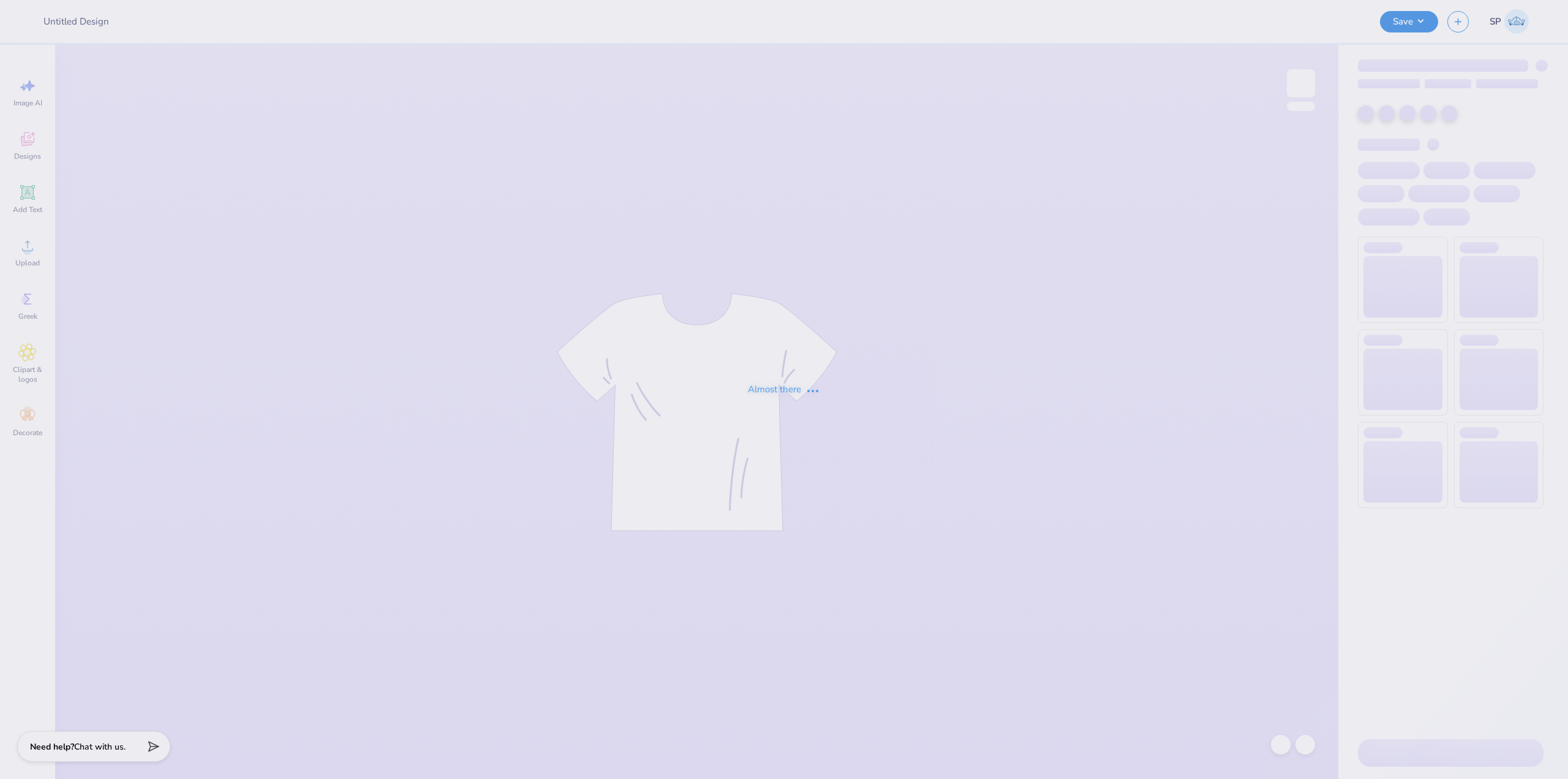
type input "PBP Parents Weekend"
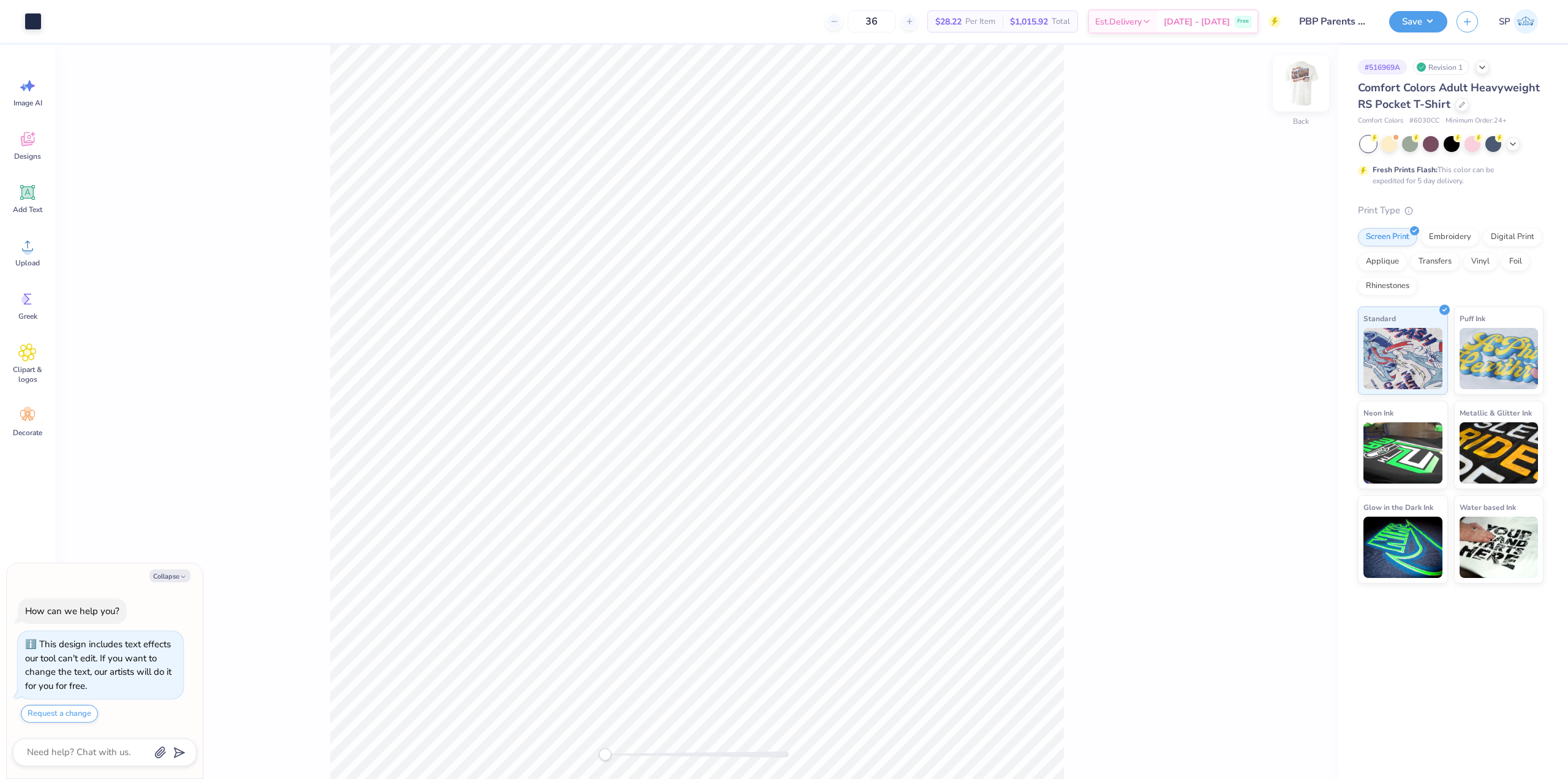
click at [1298, 85] on img at bounding box center [1301, 84] width 49 height 49
type textarea "x"
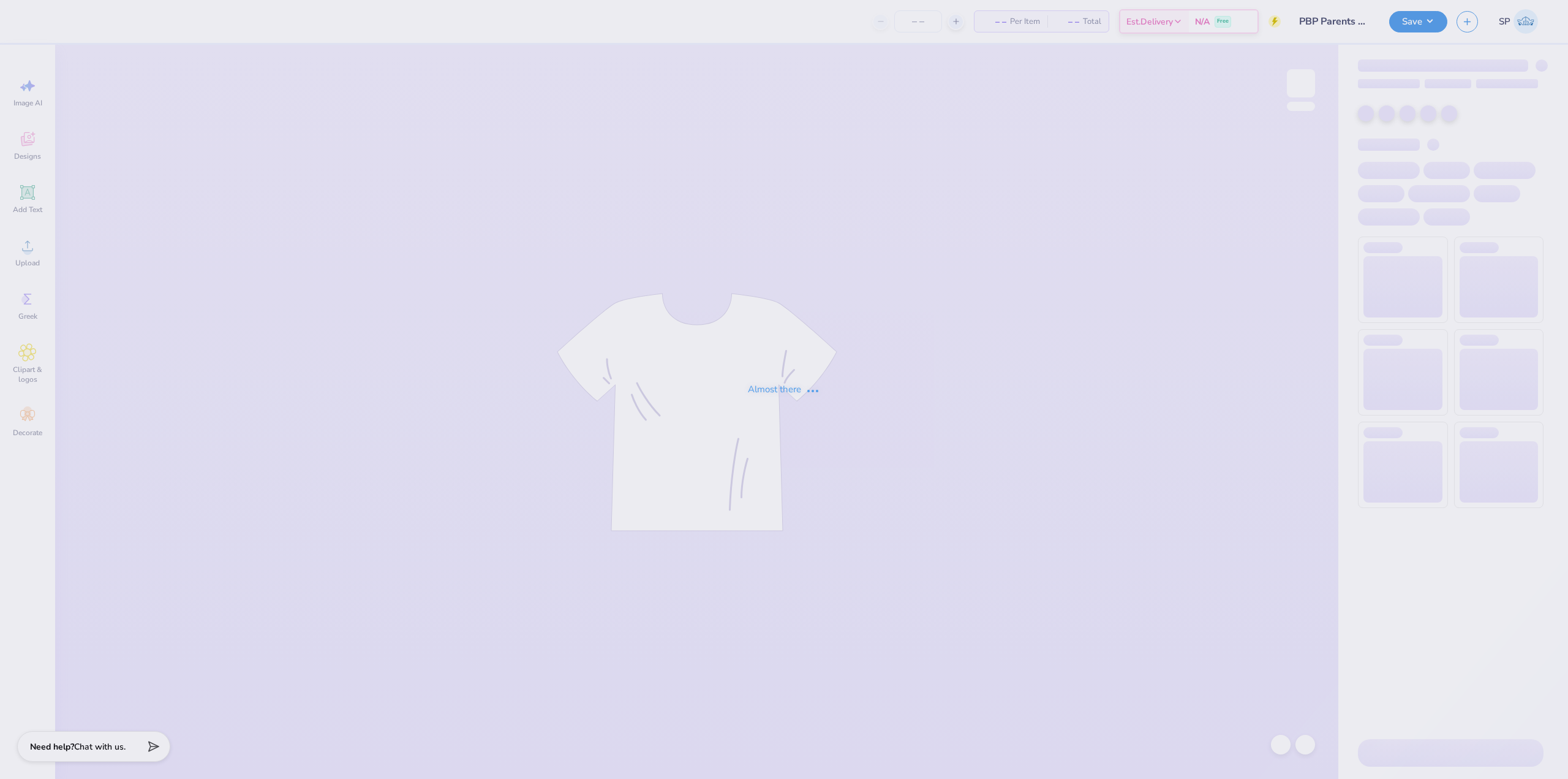
type input "PBP Parents Weekend"
type input "36"
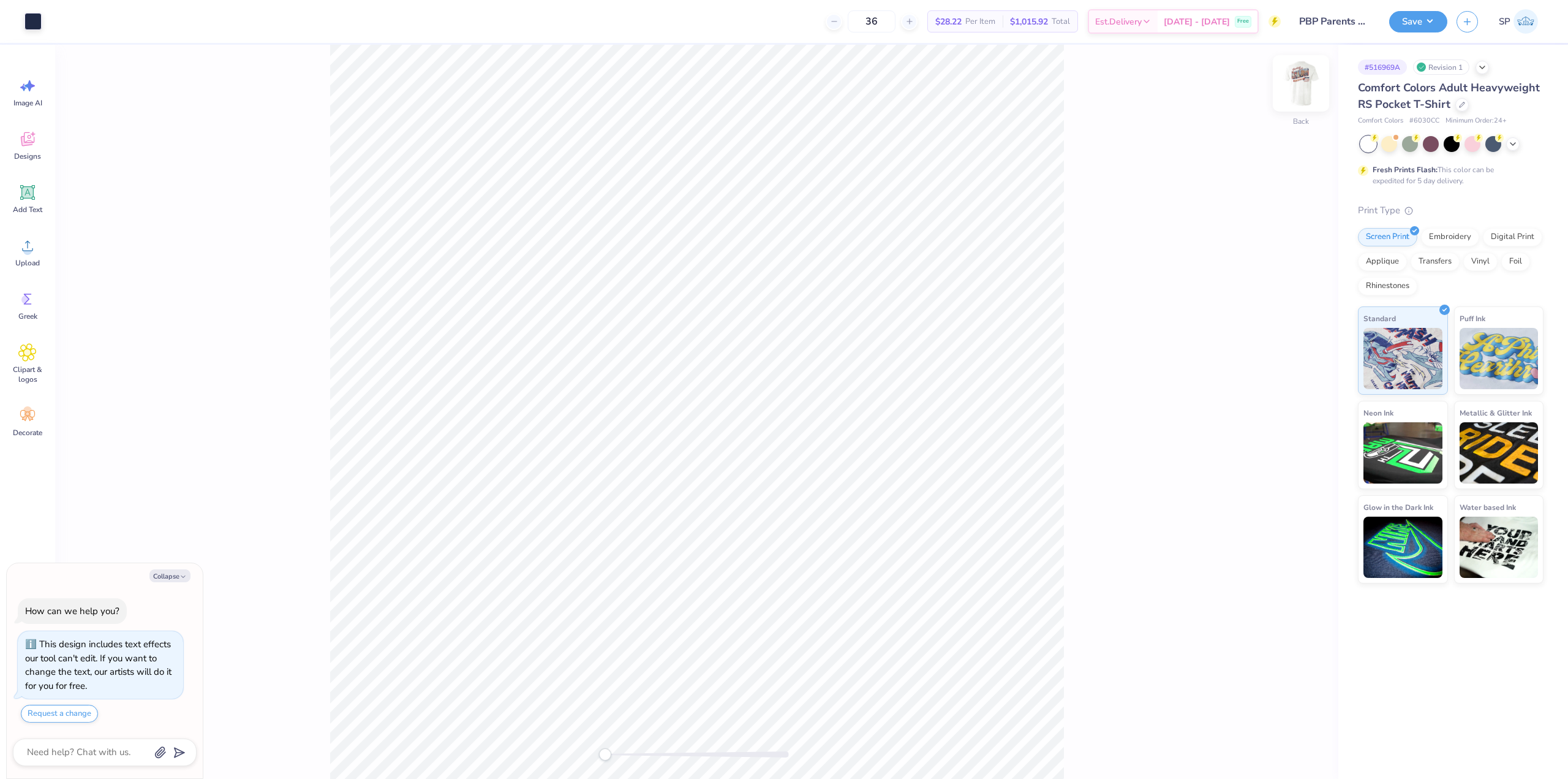
click at [1305, 84] on img at bounding box center [1301, 84] width 49 height 49
type textarea "x"
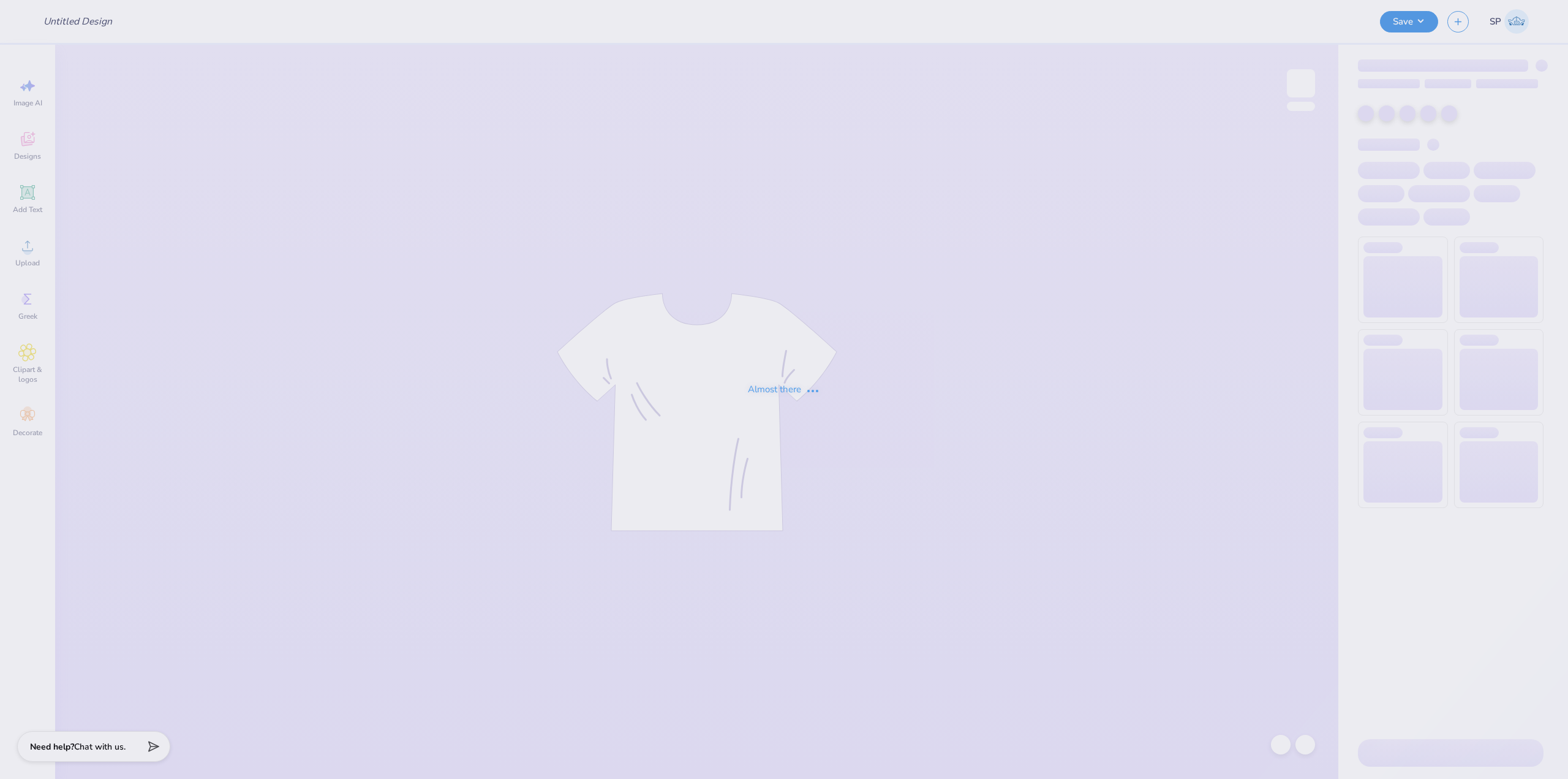
type input "PBP Parents Weekend"
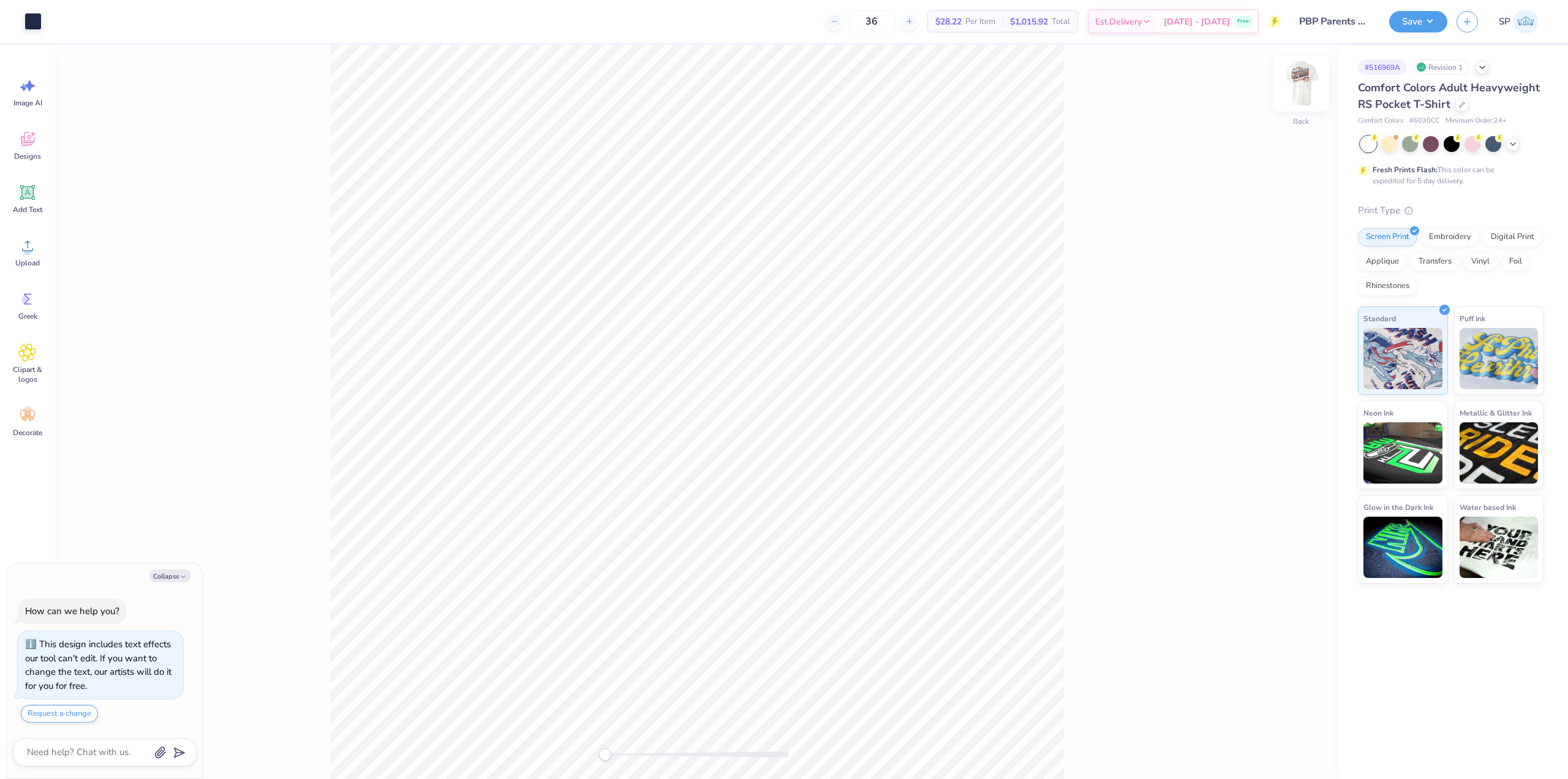
click at [1293, 88] on img at bounding box center [1301, 84] width 49 height 49
click at [29, 242] on icon at bounding box center [28, 245] width 19 height 19
type textarea "x"
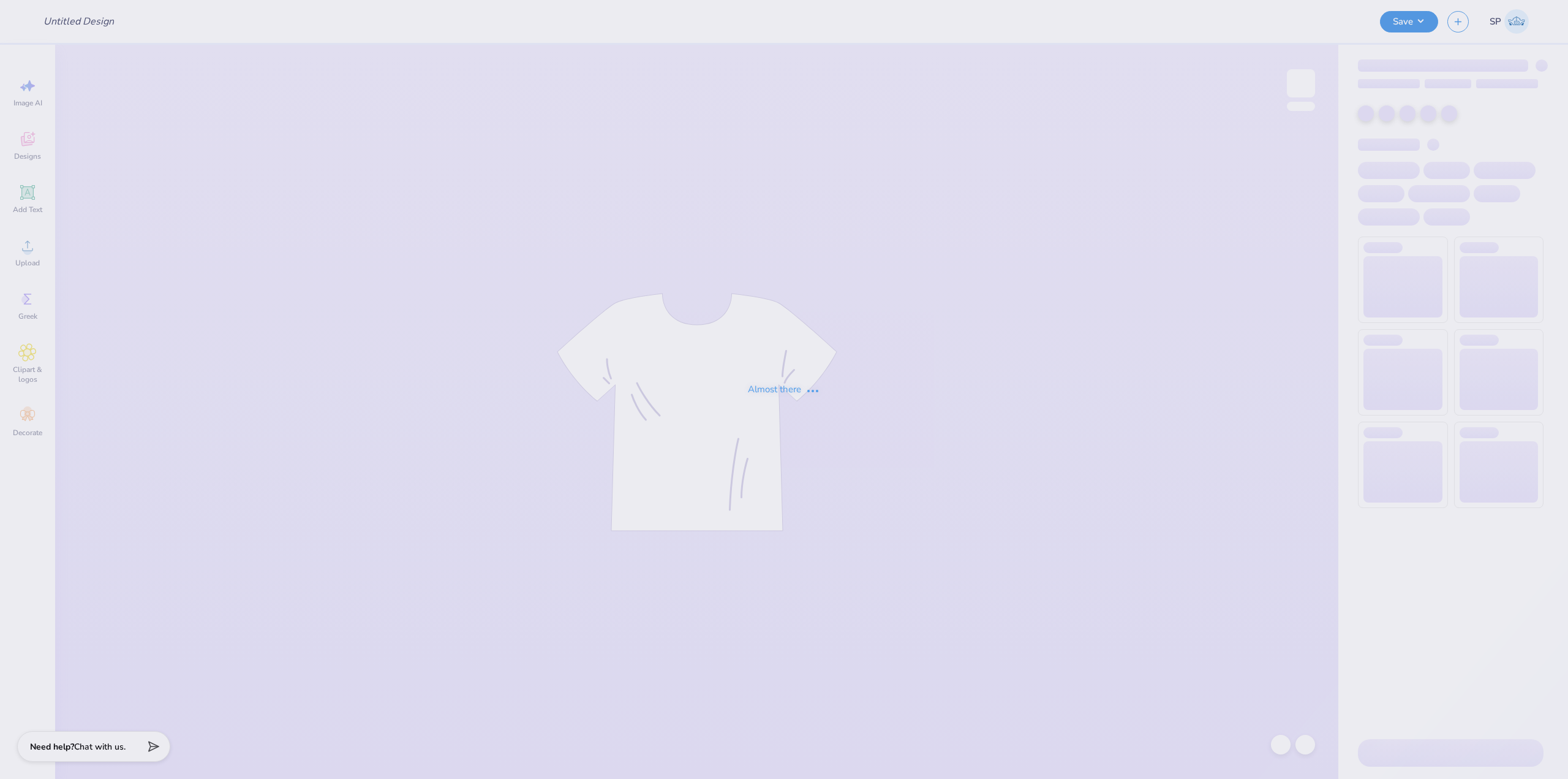
type input "PBP Parents Weekend"
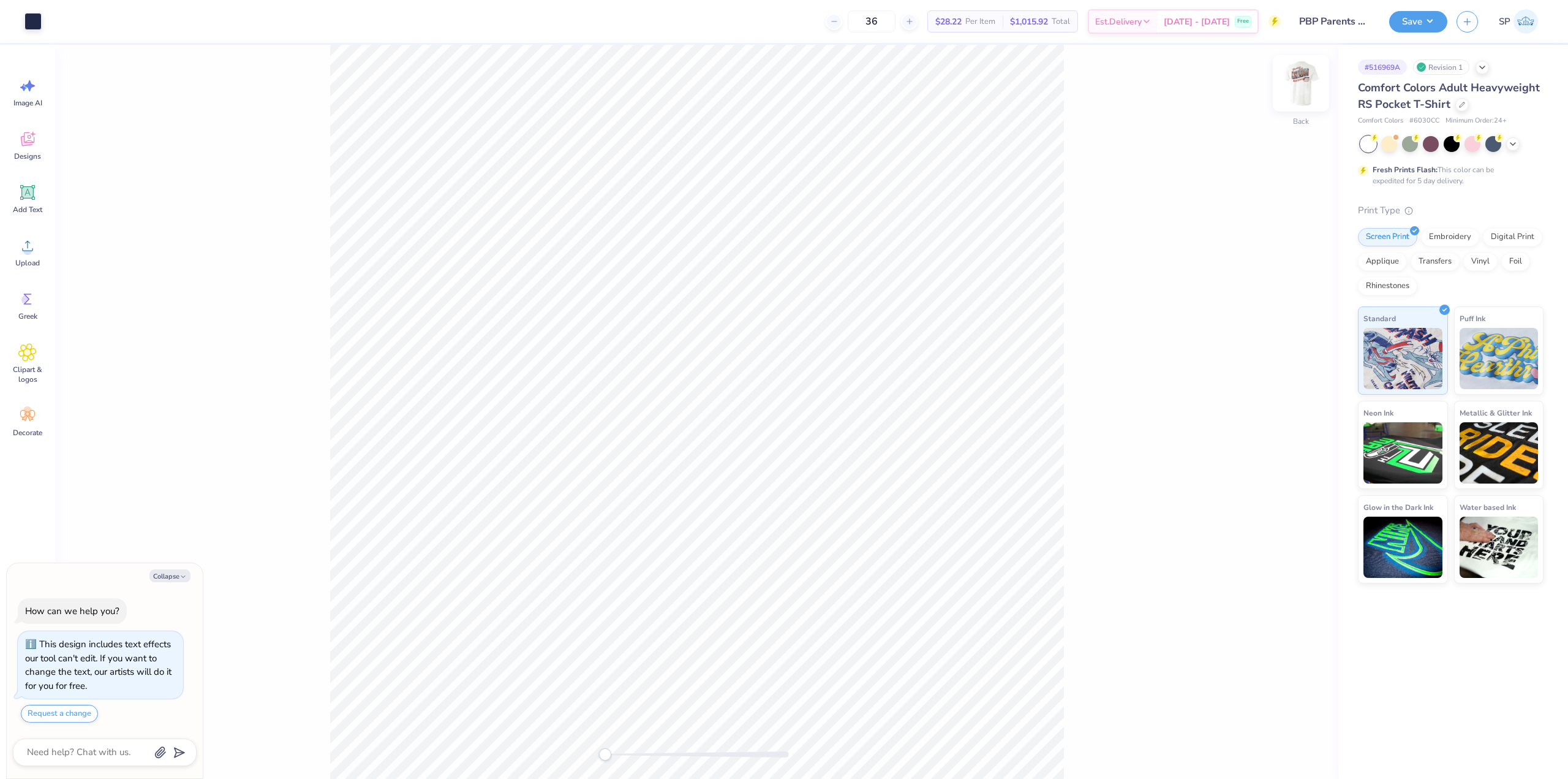
click at [1310, 78] on img at bounding box center [1301, 84] width 49 height 49
click at [33, 254] on icon at bounding box center [28, 245] width 19 height 19
type textarea "x"
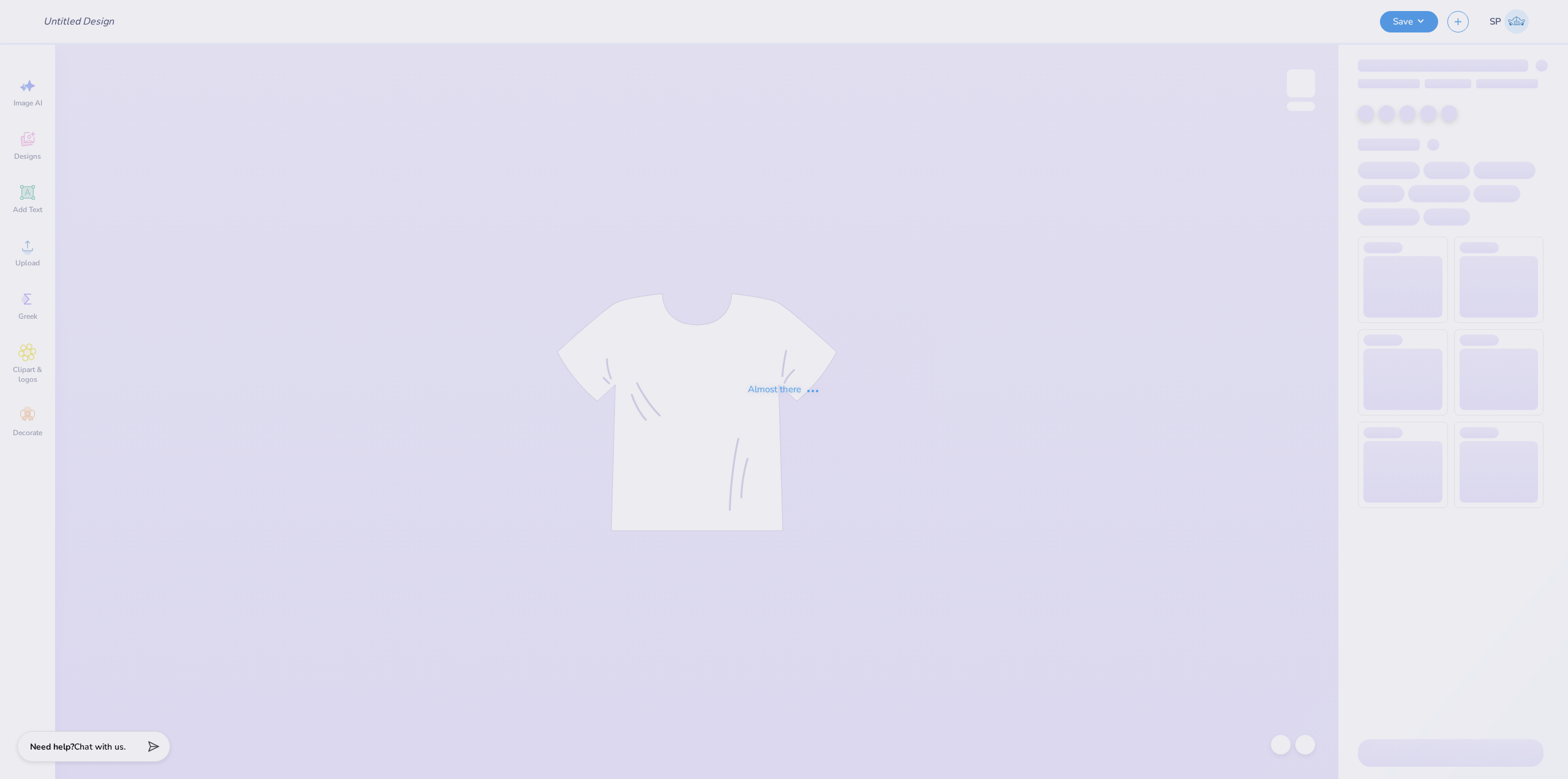
type input "Perry World House Sweatshirts"
